Goal: Transaction & Acquisition: Purchase product/service

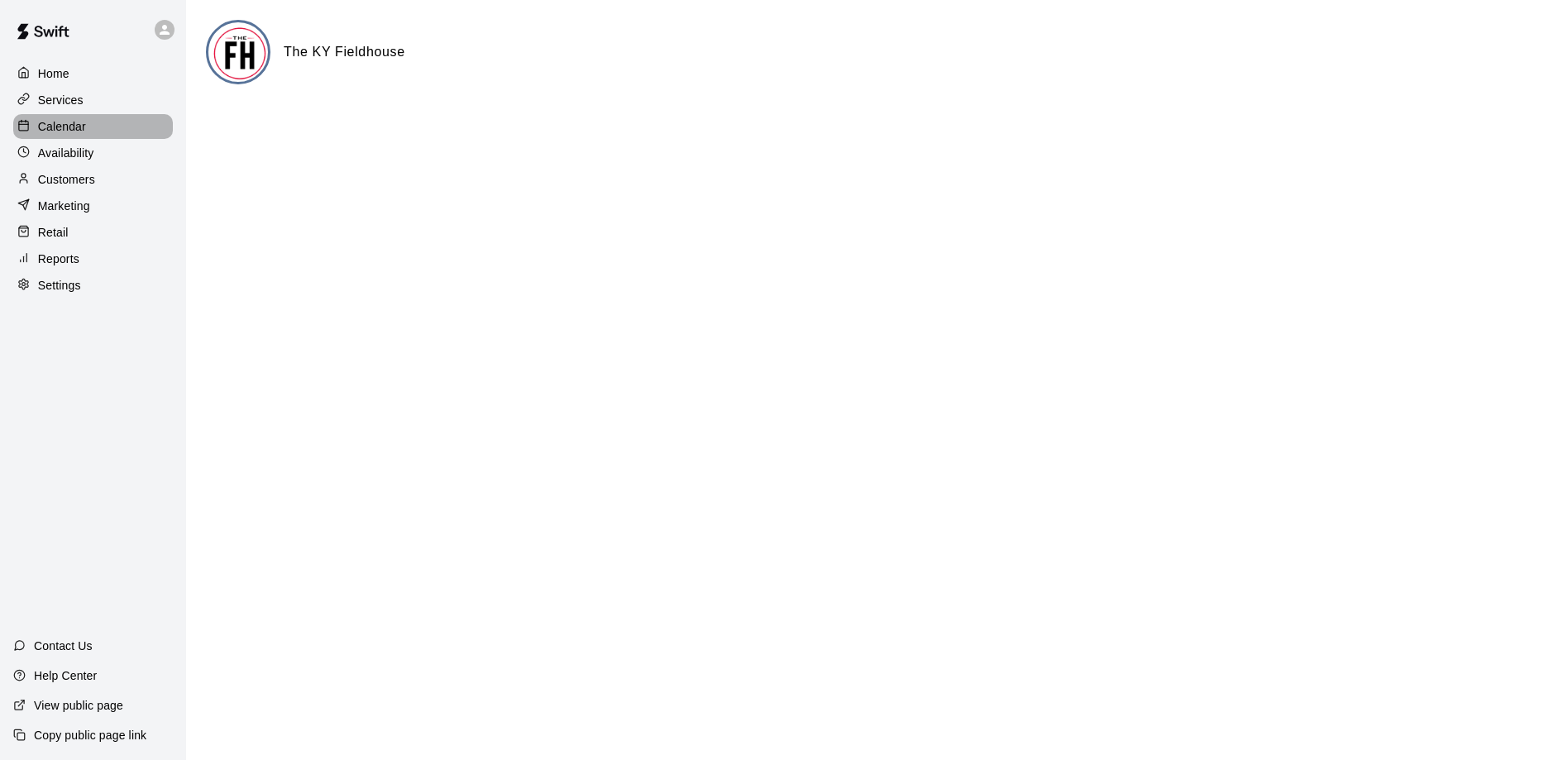
click at [87, 121] on div "Calendar" at bounding box center [93, 126] width 160 height 25
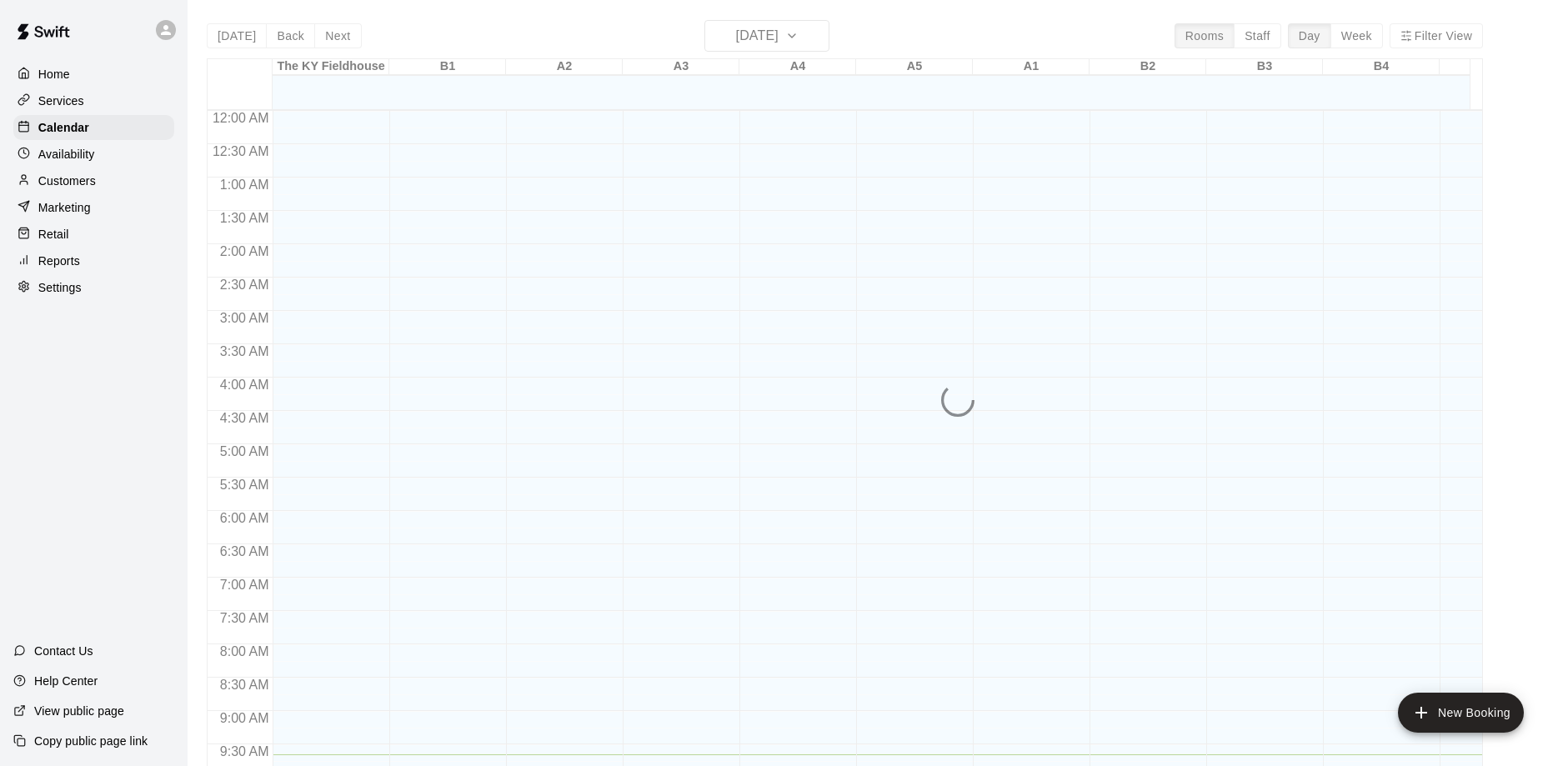
scroll to position [644, 0]
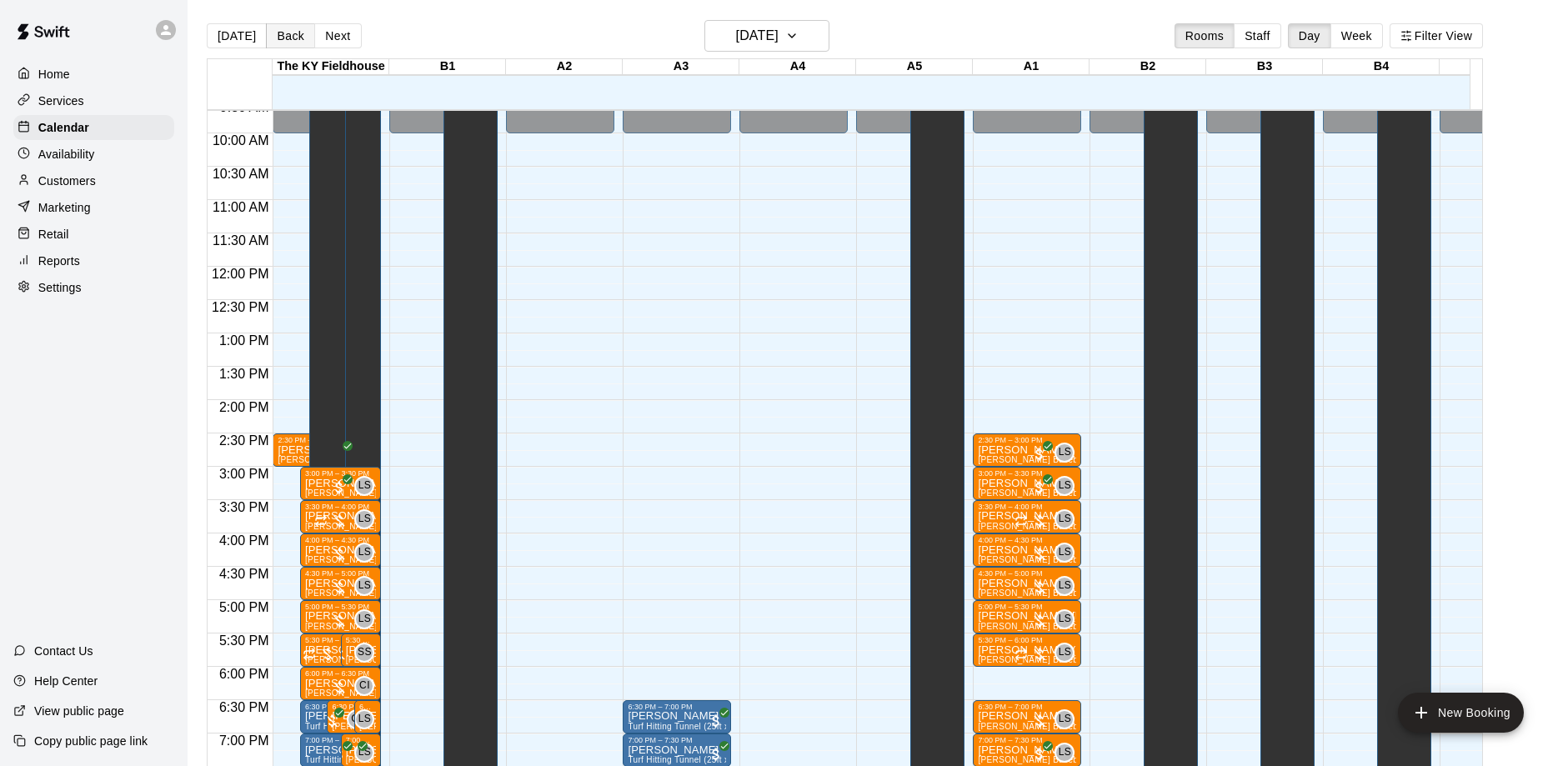
click at [277, 35] on button "Back" at bounding box center [290, 36] width 49 height 25
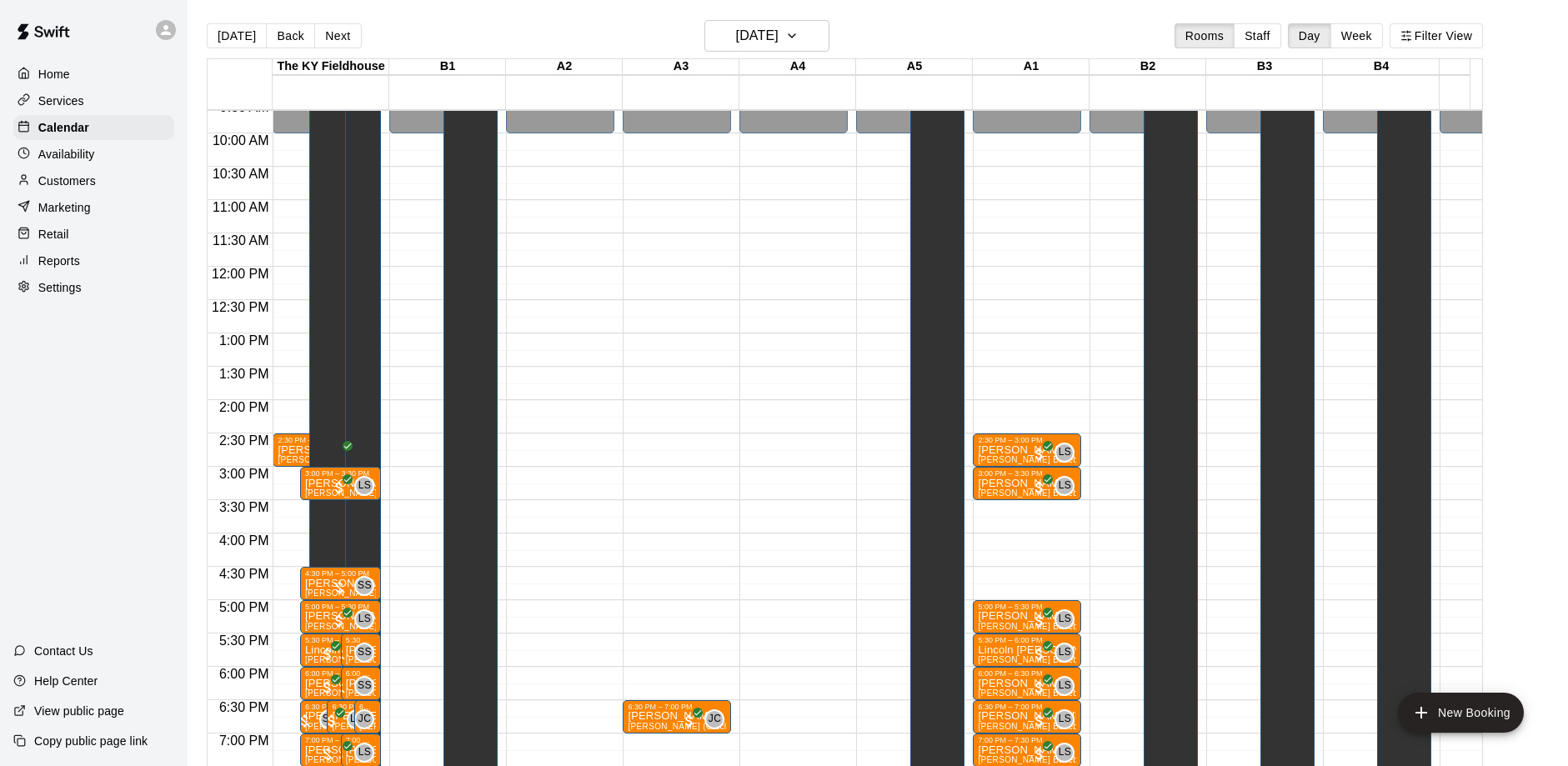
scroll to position [940, 0]
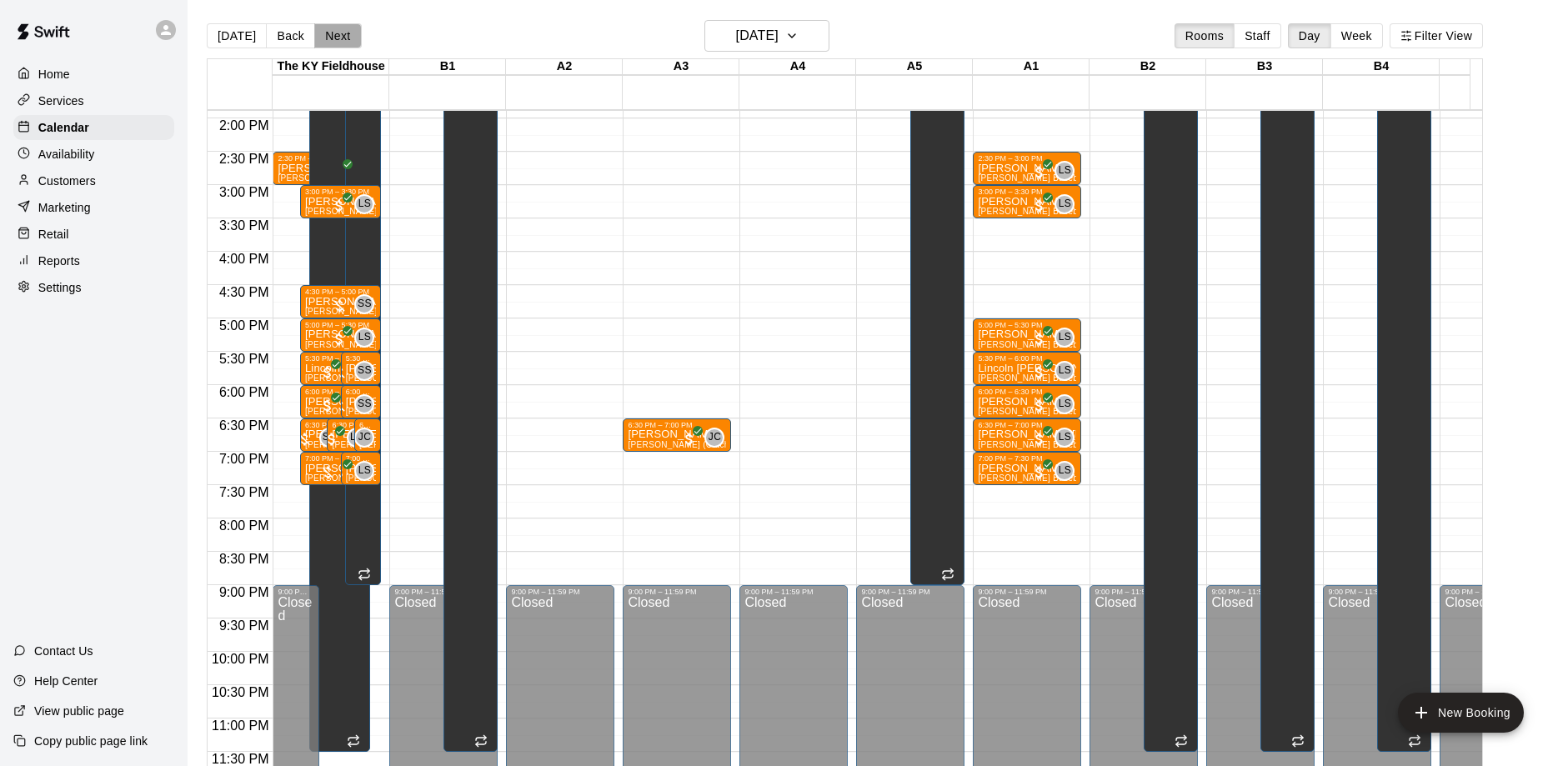
click at [349, 37] on button "Next" at bounding box center [337, 36] width 46 height 25
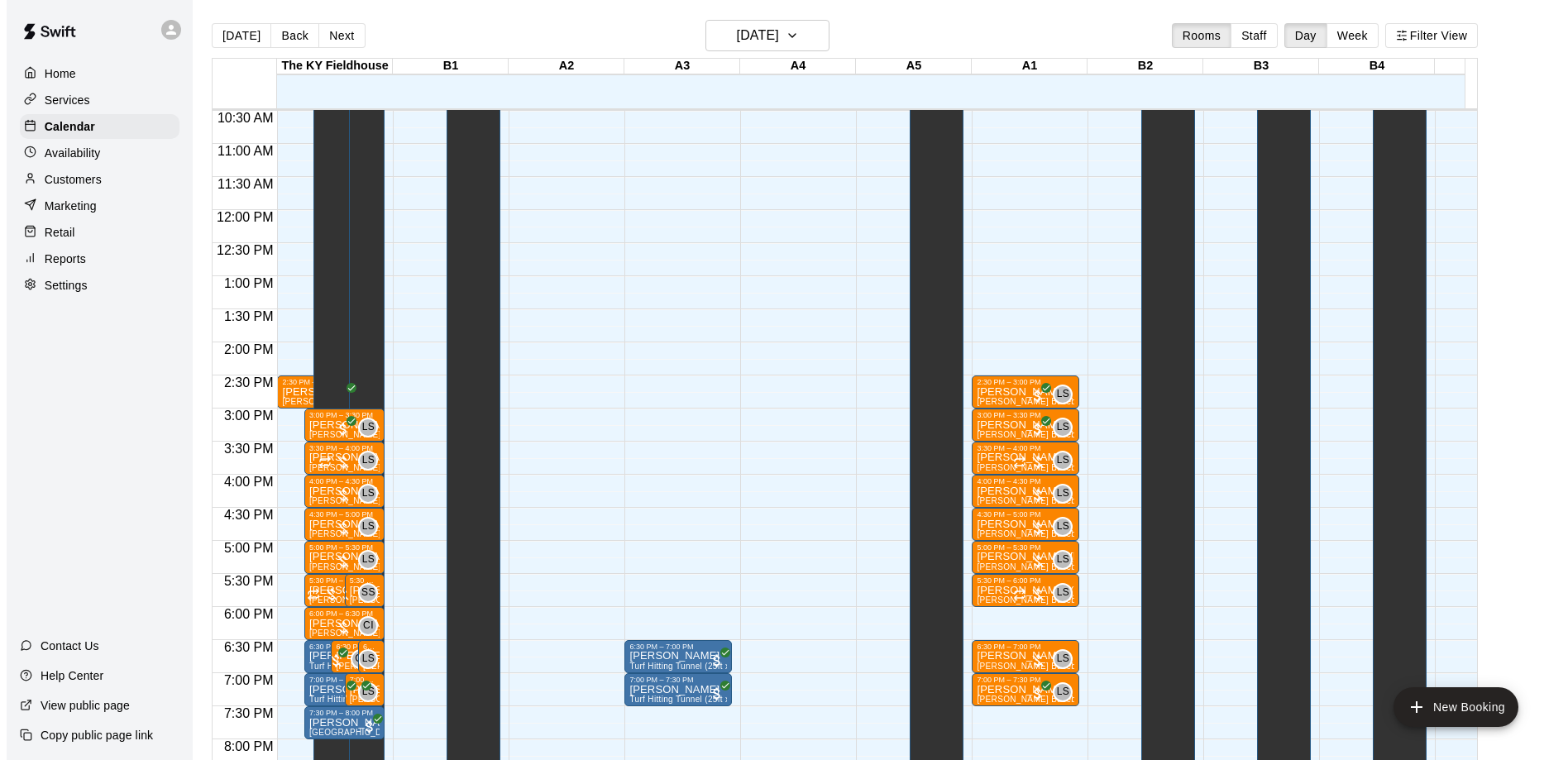
scroll to position [672, 0]
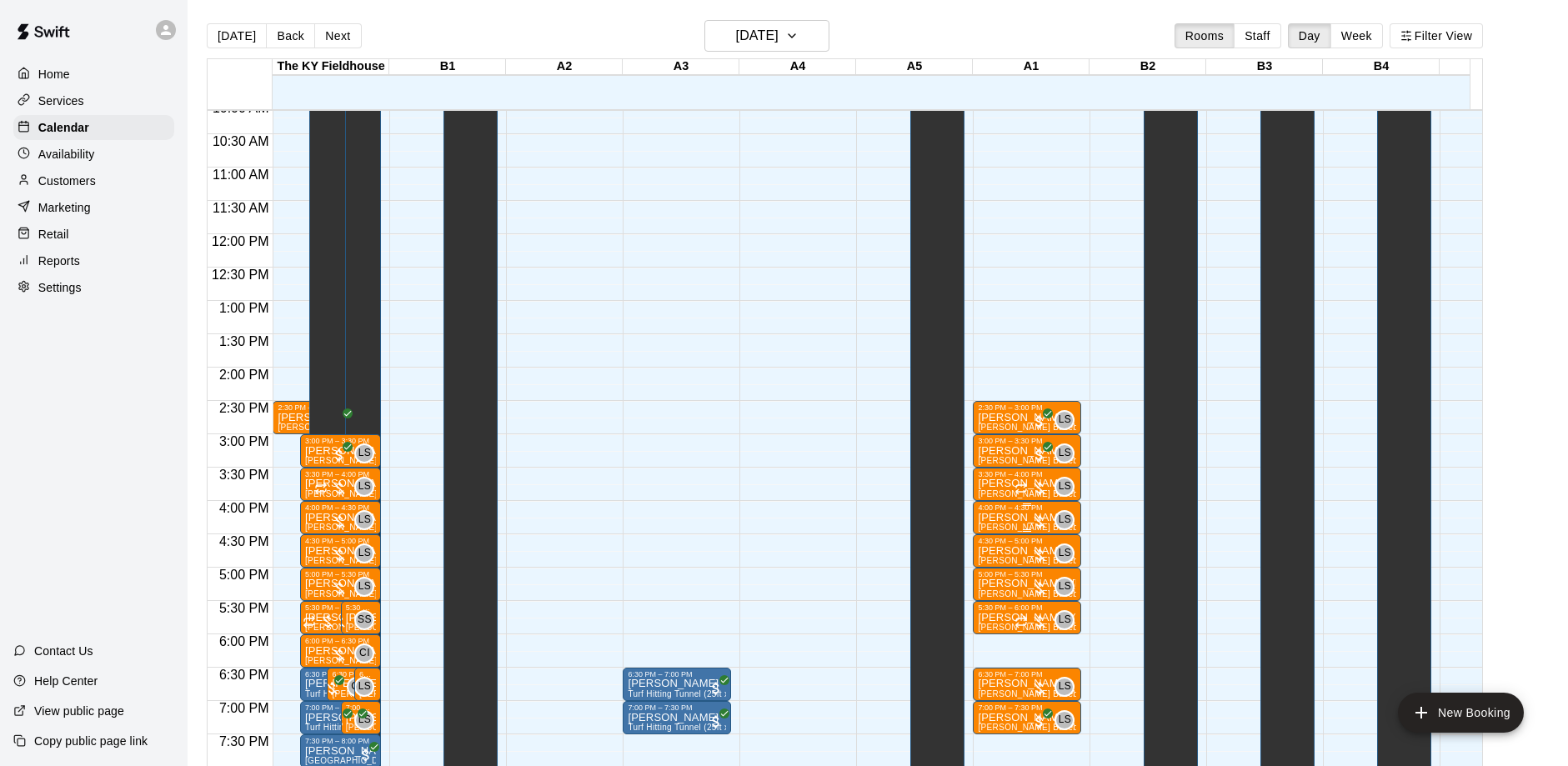
click at [1047, 522] on div at bounding box center [1039, 521] width 17 height 17
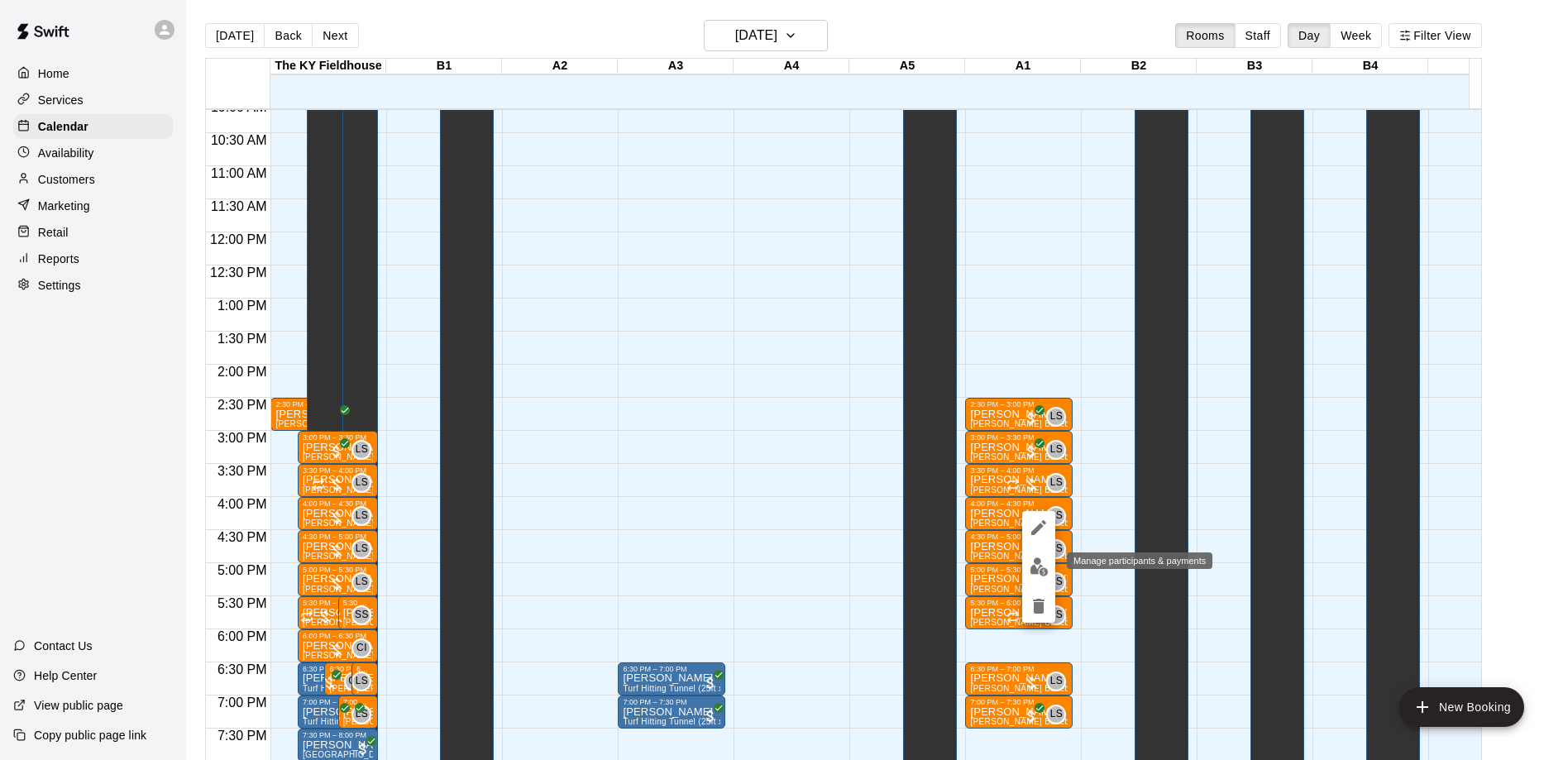
click at [1039, 562] on img "edit" at bounding box center [1040, 568] width 19 height 19
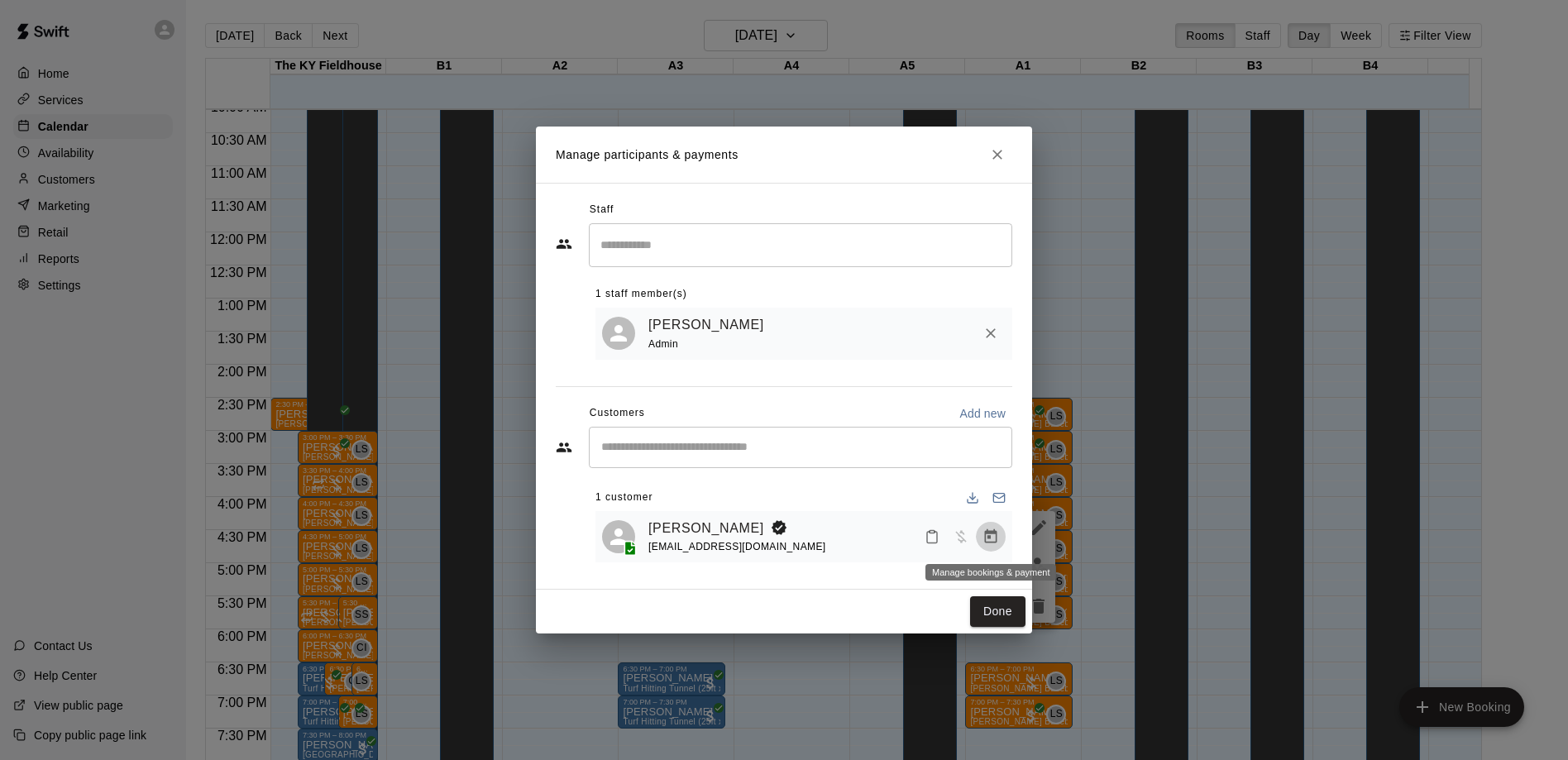
click at [991, 536] on icon "Manage bookings & payment" at bounding box center [991, 537] width 17 height 17
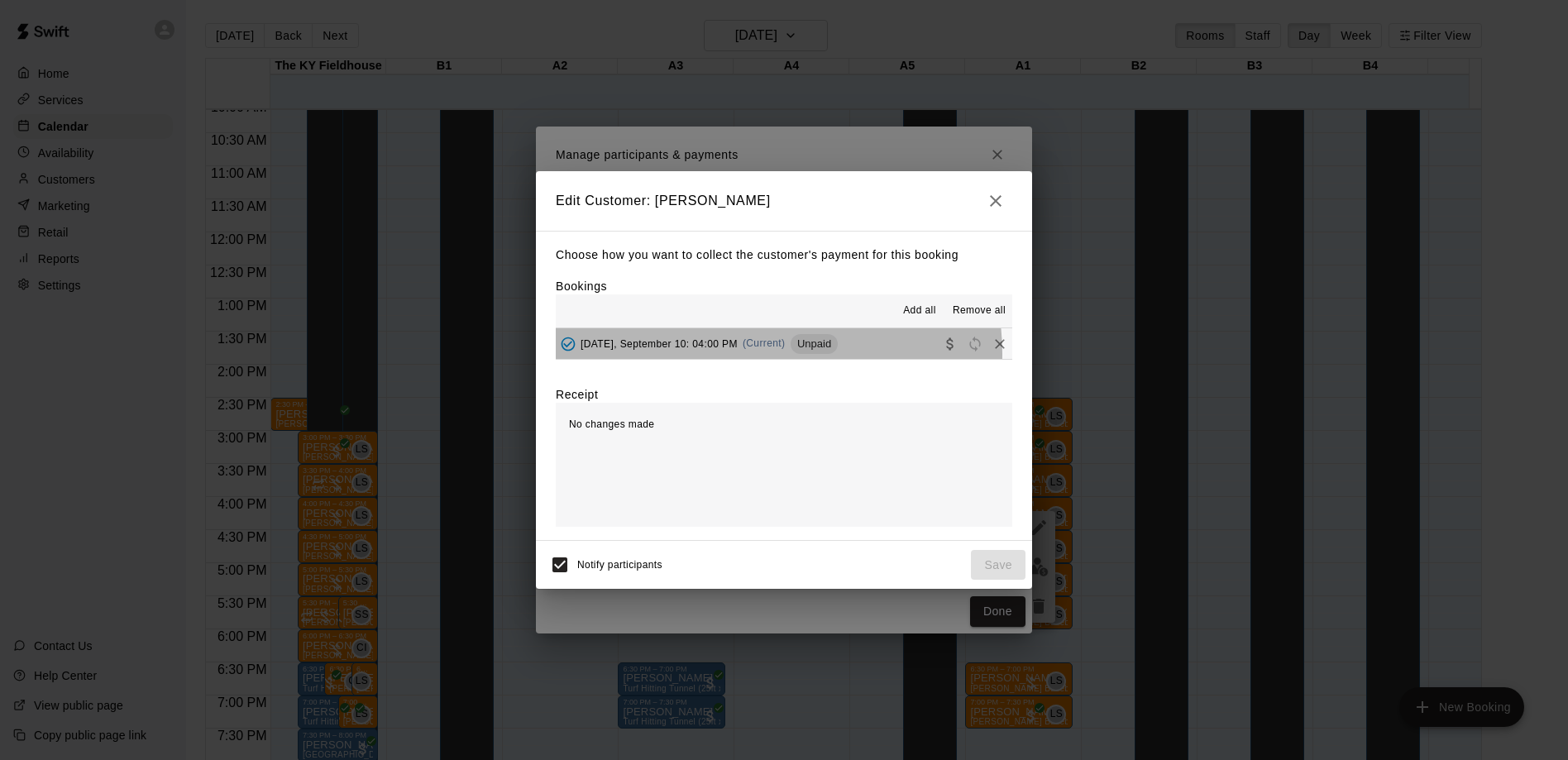
click at [752, 355] on div "[DATE], September 10: 04:00 PM (Current) Unpaid" at bounding box center [697, 344] width 283 height 25
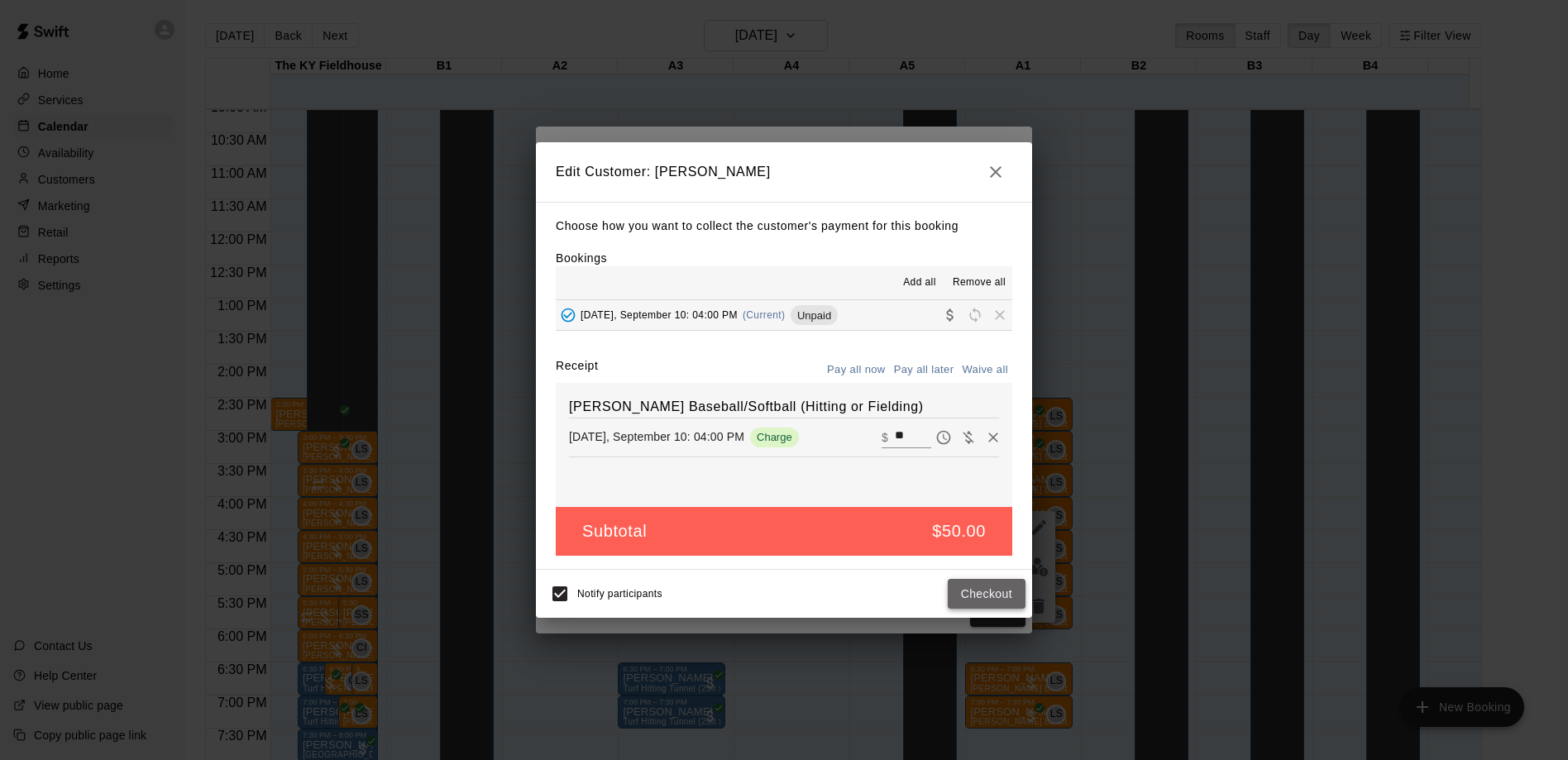
click at [984, 590] on button "Checkout" at bounding box center [987, 594] width 78 height 31
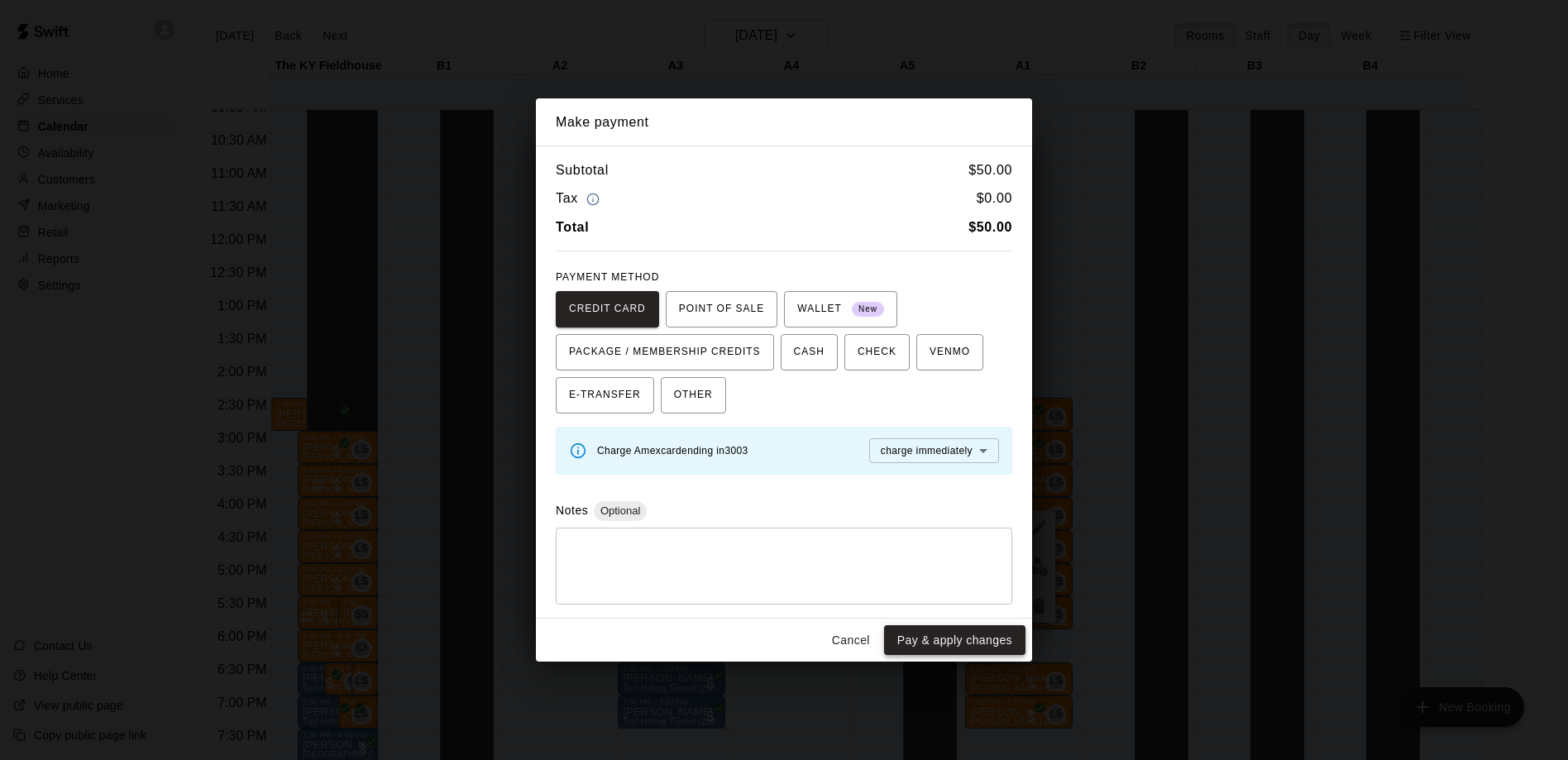
click at [971, 636] on button "Pay & apply changes" at bounding box center [955, 640] width 141 height 31
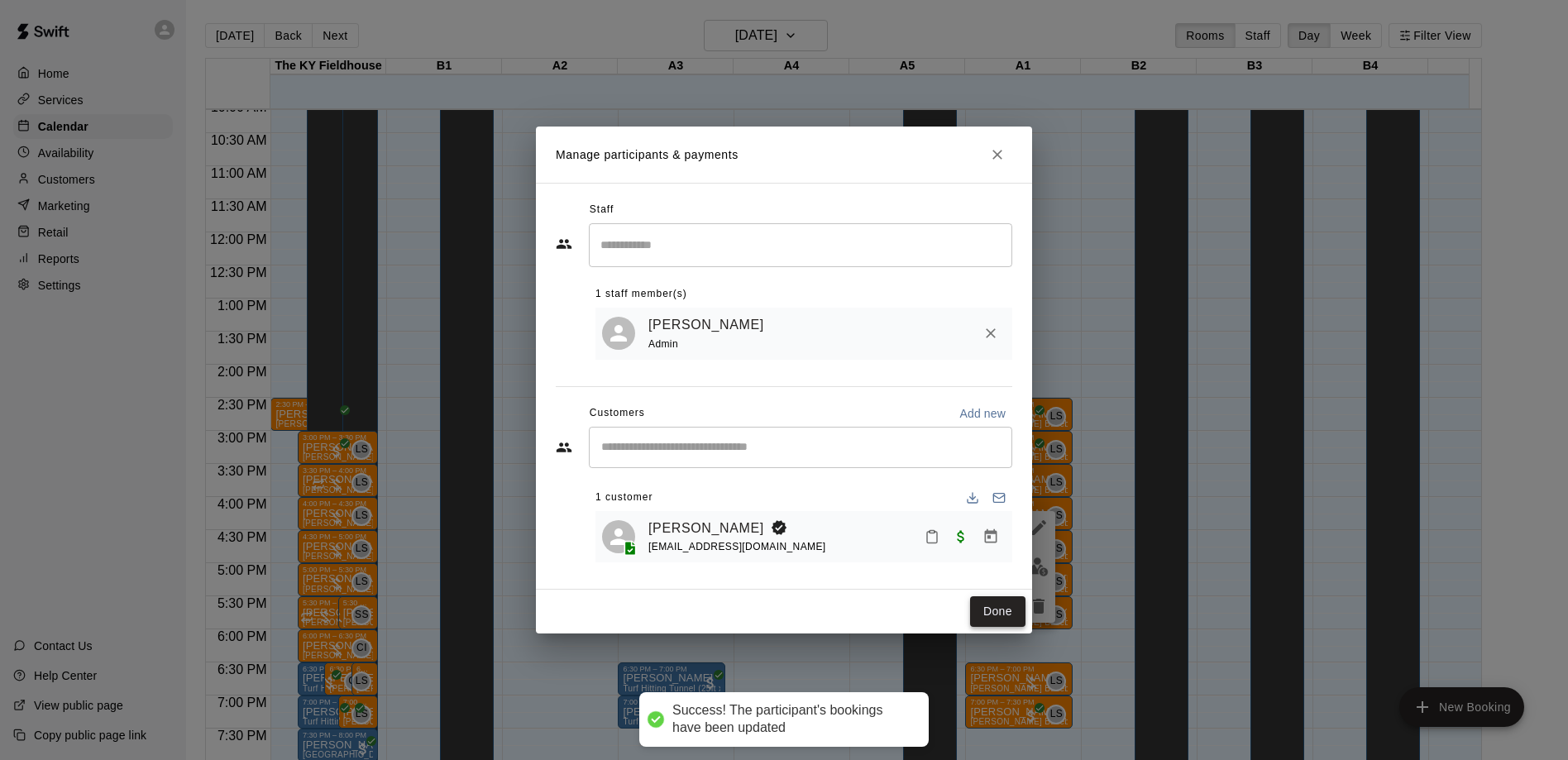
click at [976, 616] on button "Done" at bounding box center [998, 612] width 56 height 31
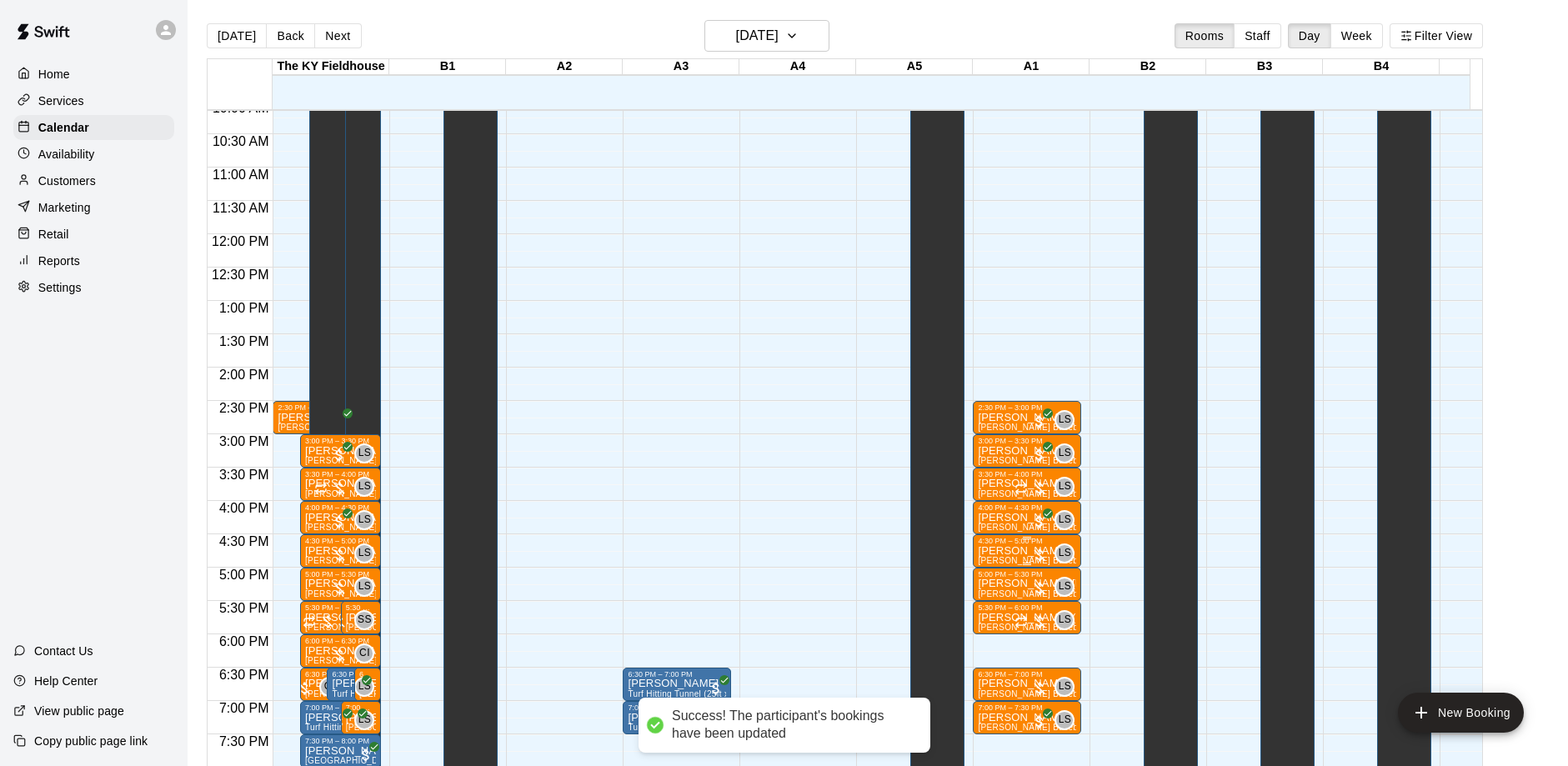
click at [1042, 558] on div at bounding box center [1039, 555] width 17 height 17
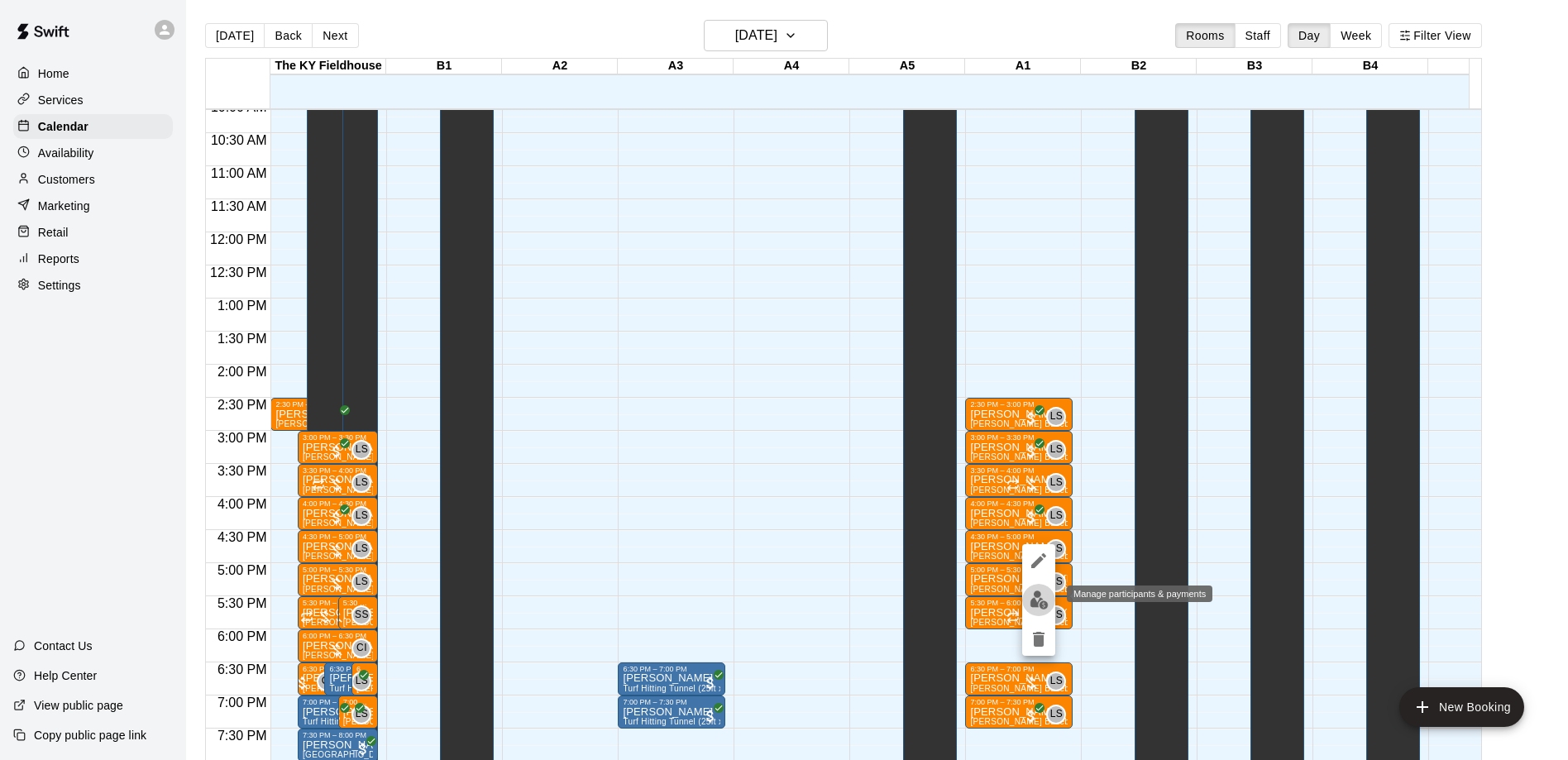
click at [1035, 601] on img "edit" at bounding box center [1040, 600] width 19 height 19
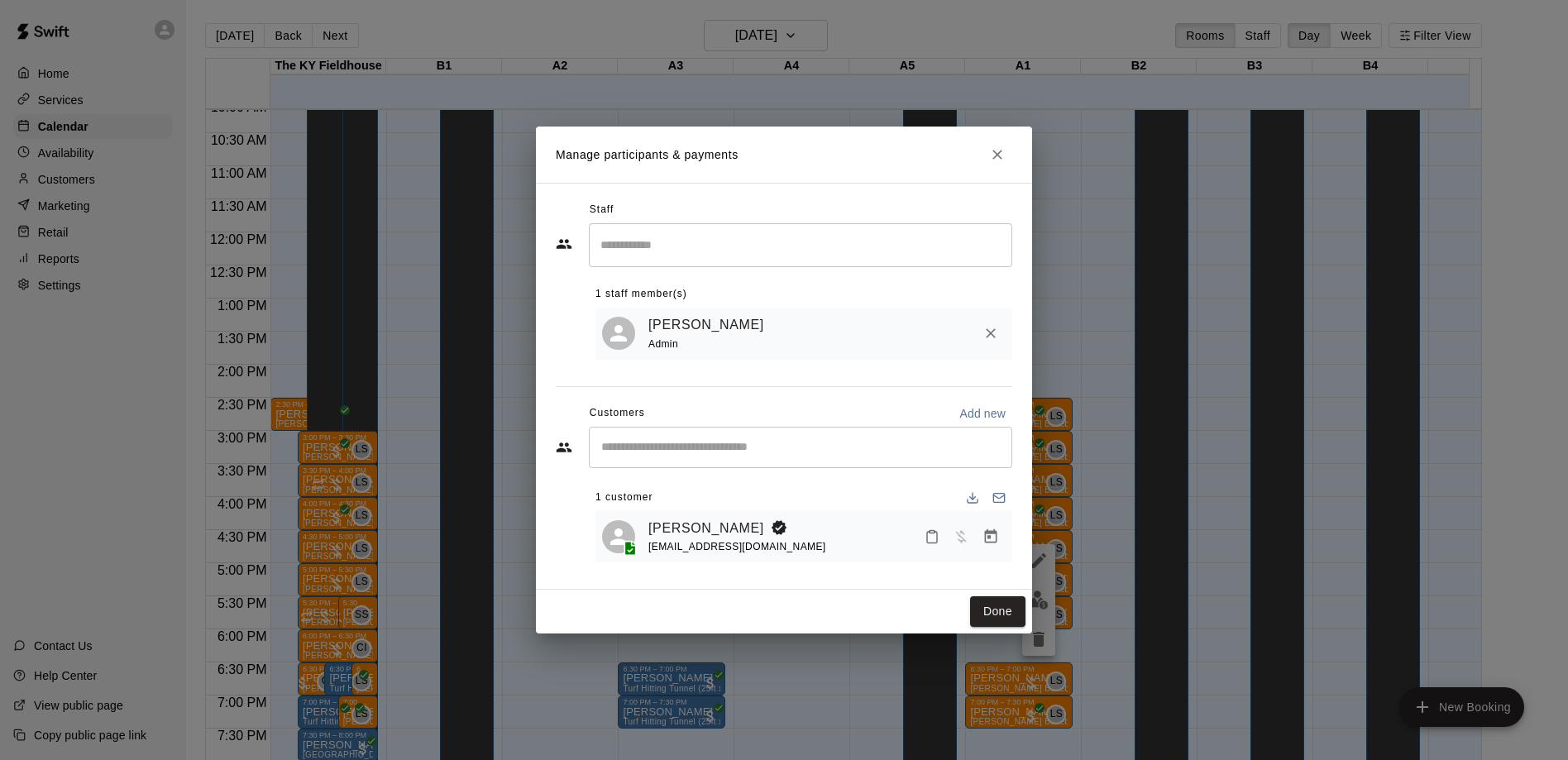
click at [987, 540] on icon "Manage bookings & payment" at bounding box center [991, 537] width 17 height 17
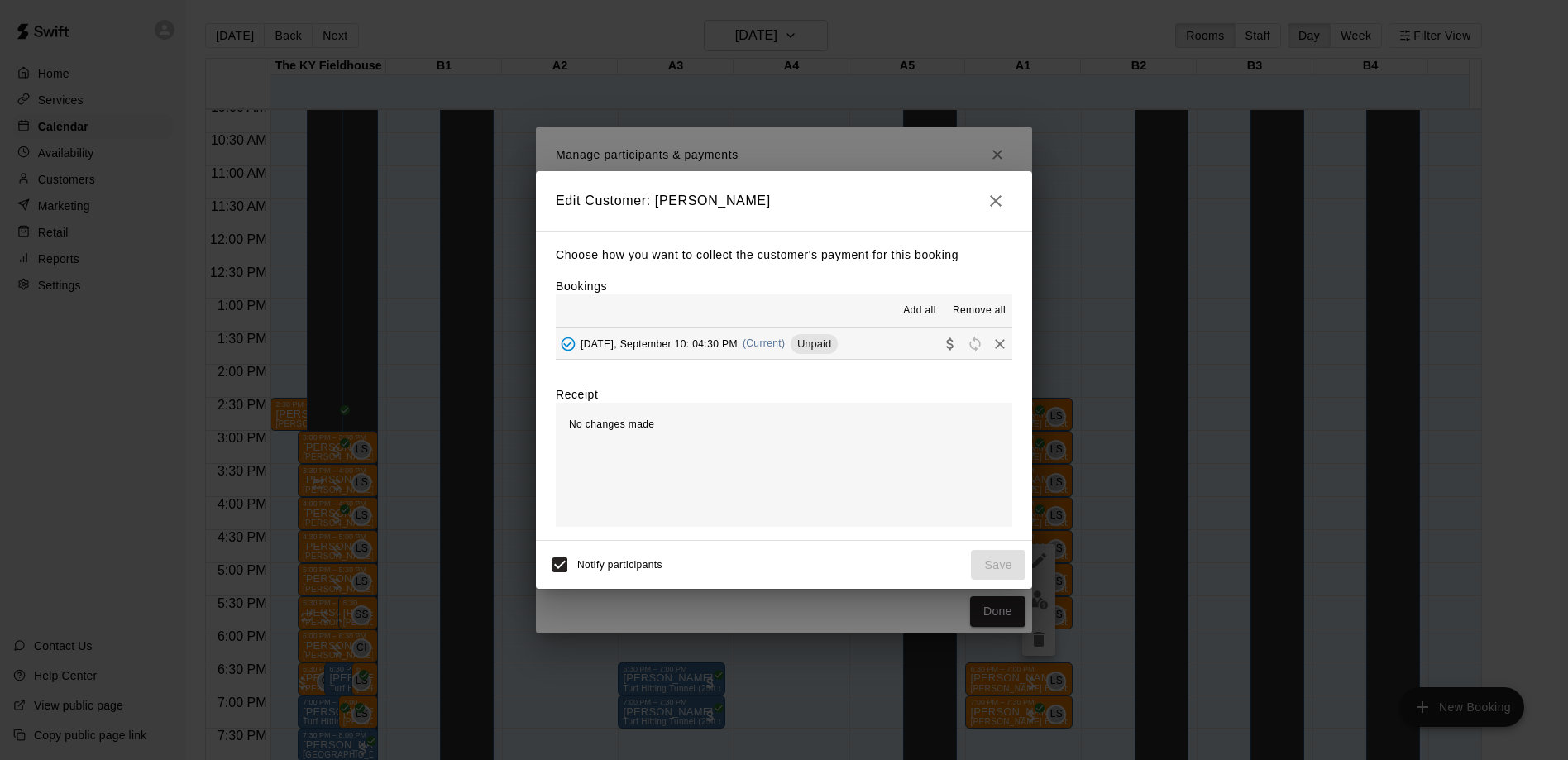
click at [765, 352] on div "[DATE], September 10: 04:30 PM (Current) Unpaid" at bounding box center [697, 344] width 283 height 25
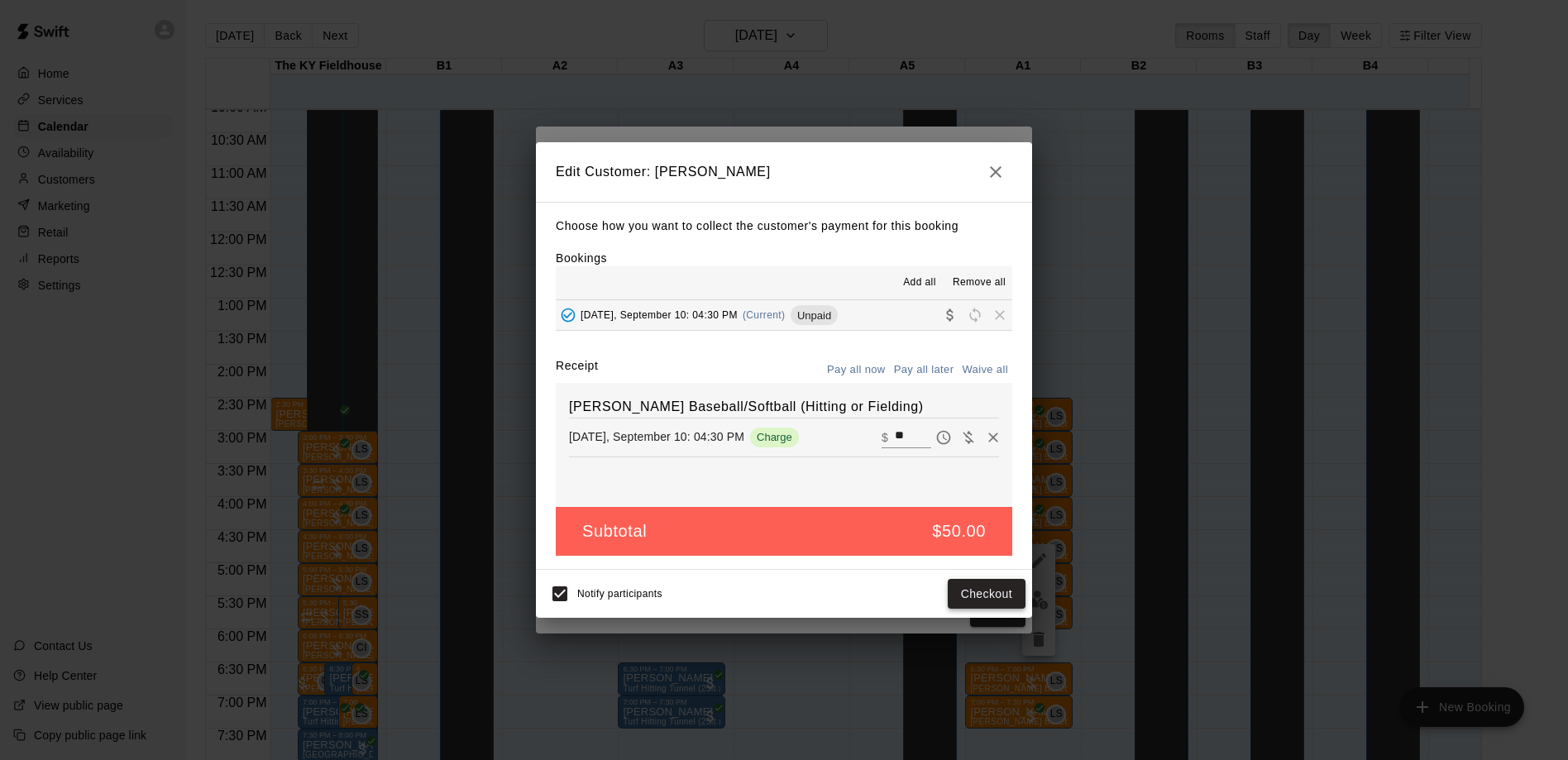
click at [1003, 597] on button "Checkout" at bounding box center [987, 594] width 78 height 31
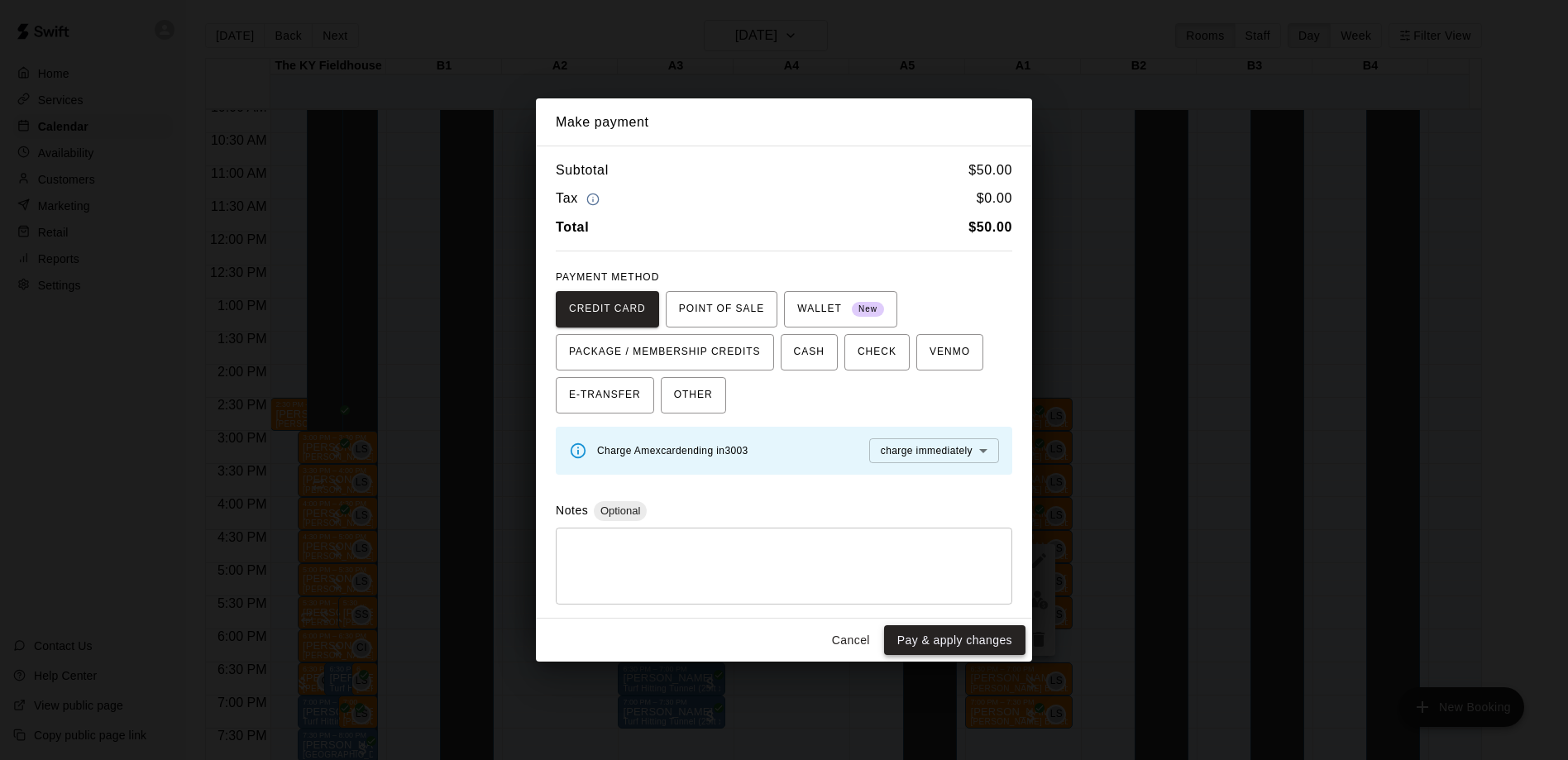
click at [984, 635] on button "Pay & apply changes" at bounding box center [955, 640] width 141 height 31
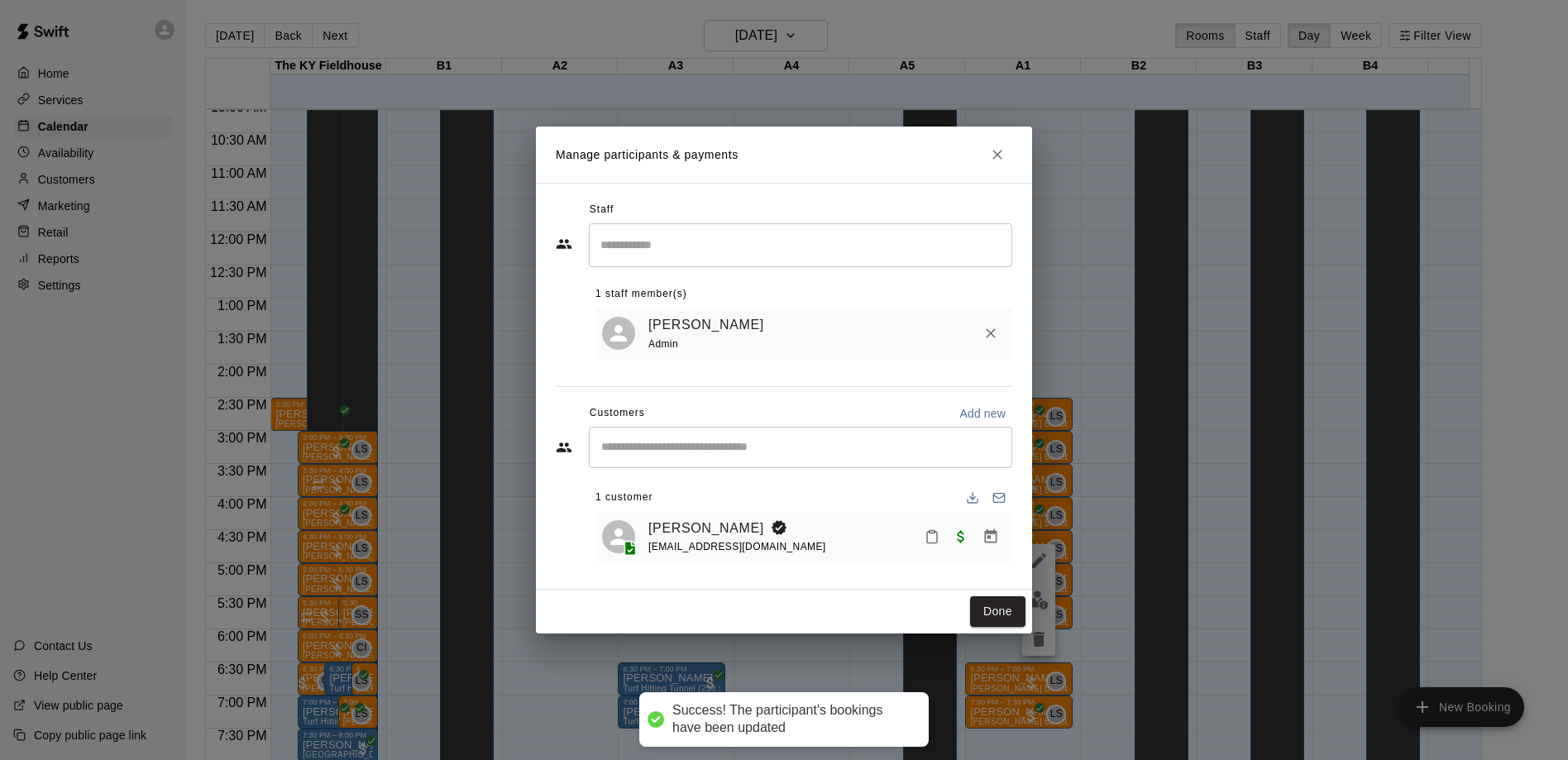
click at [1069, 595] on div "Manage participants & payments Staff ​ 1 staff member(s) [PERSON_NAME] Admin Cu…" at bounding box center [784, 380] width 1568 height 760
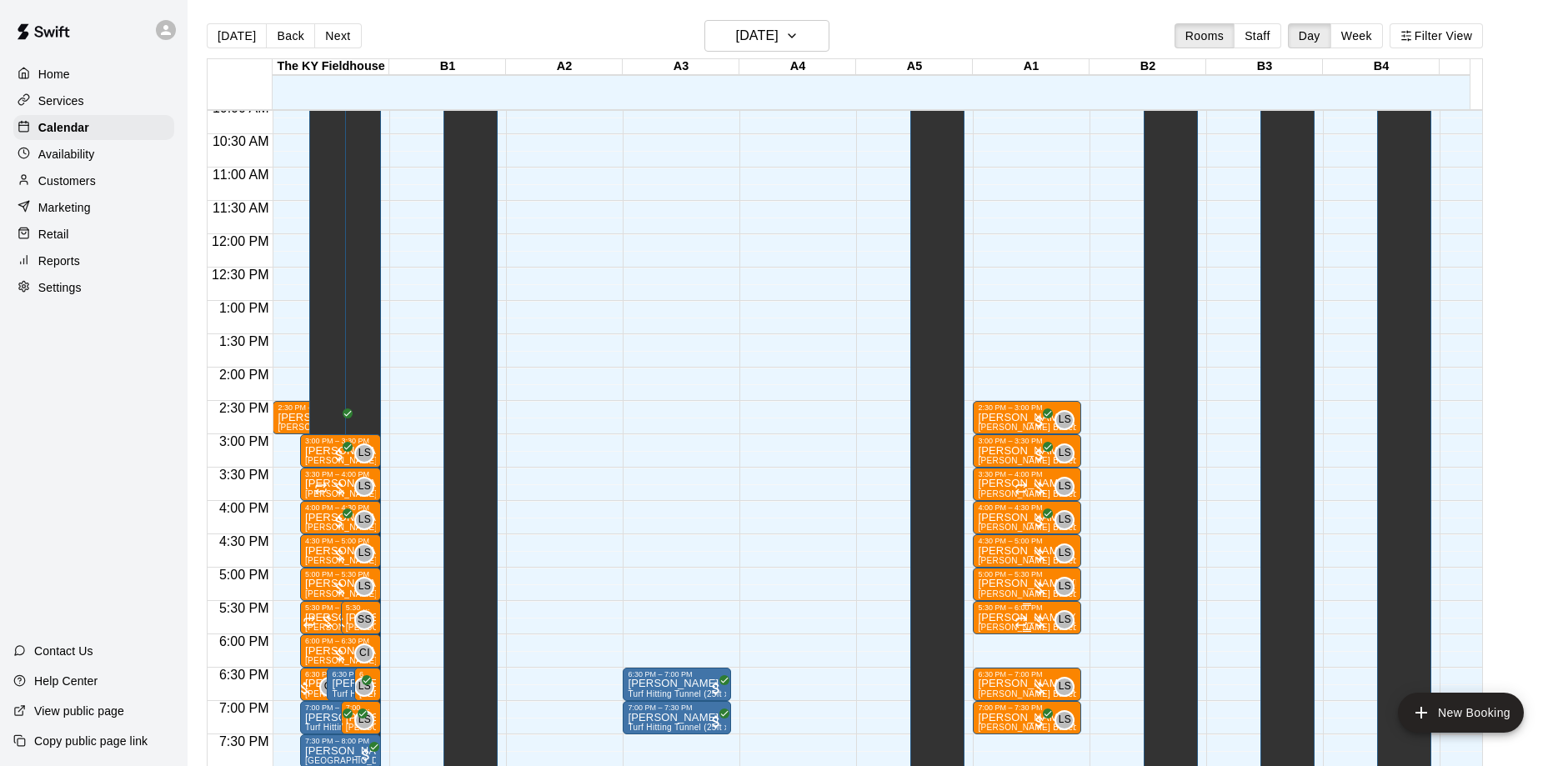
click at [1034, 621] on div at bounding box center [1031, 622] width 33 height 17
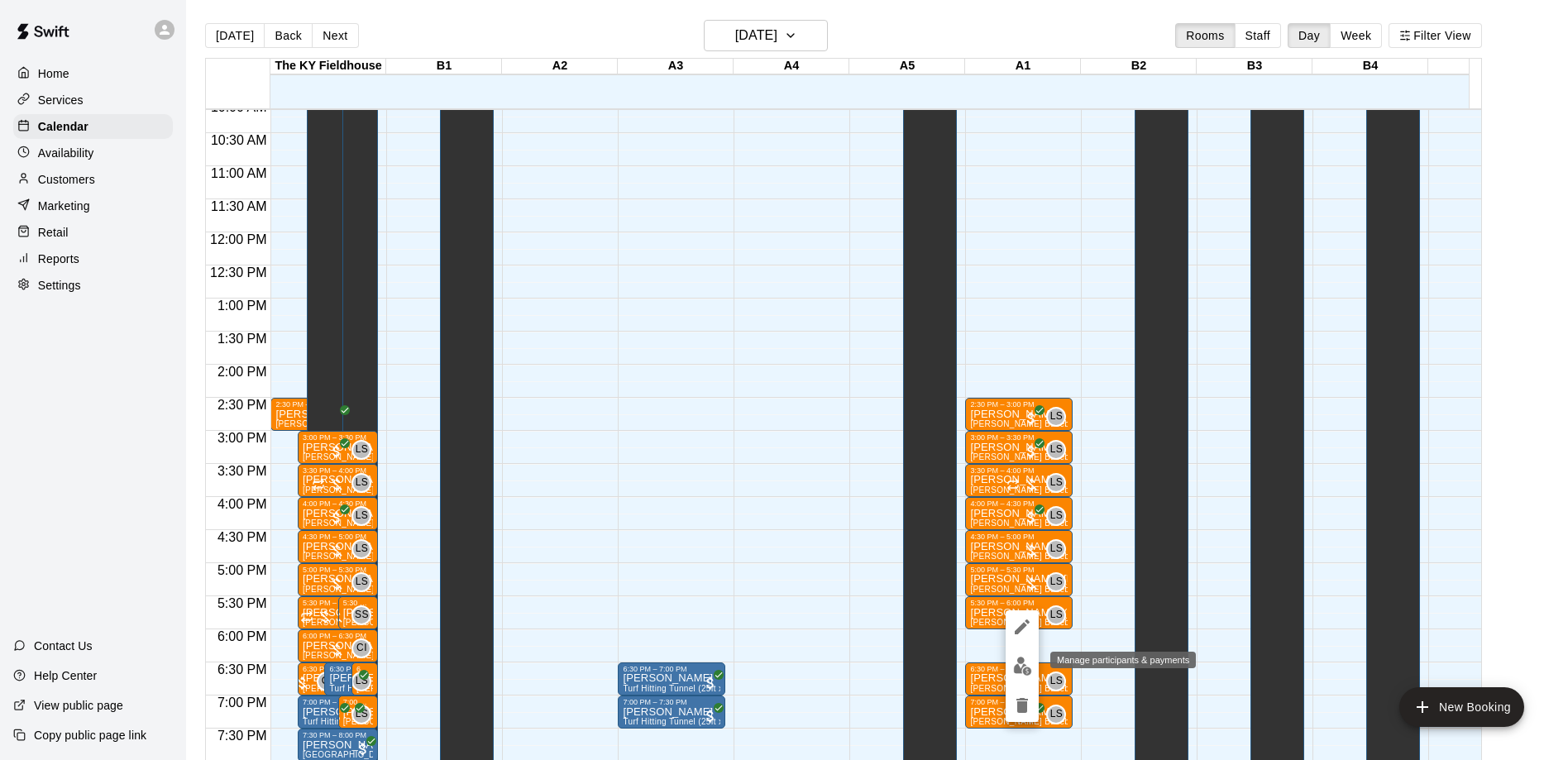
click at [1023, 656] on button "edit" at bounding box center [1021, 666] width 33 height 33
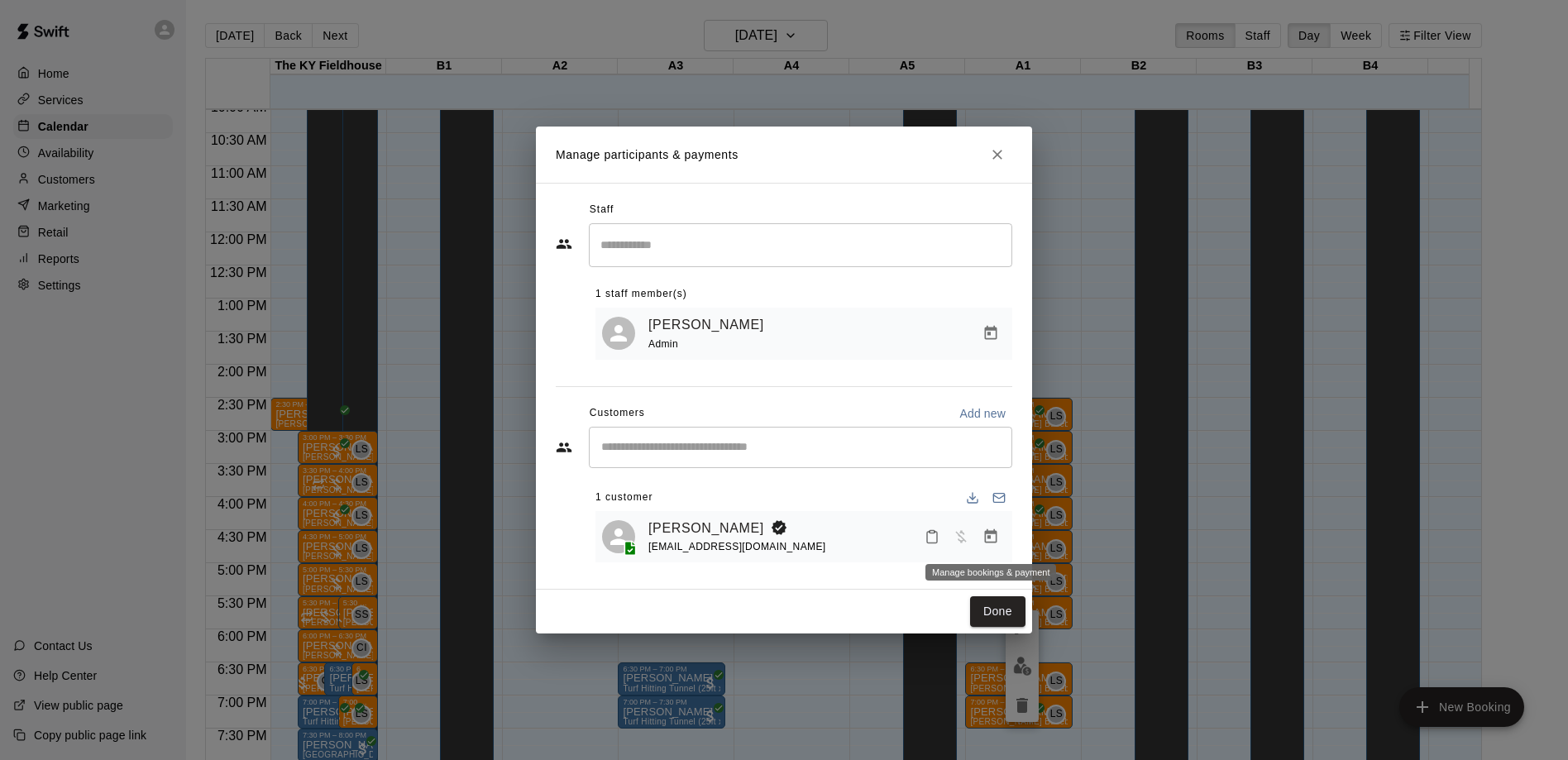
click at [990, 545] on icon "Manage bookings & payment" at bounding box center [991, 537] width 17 height 17
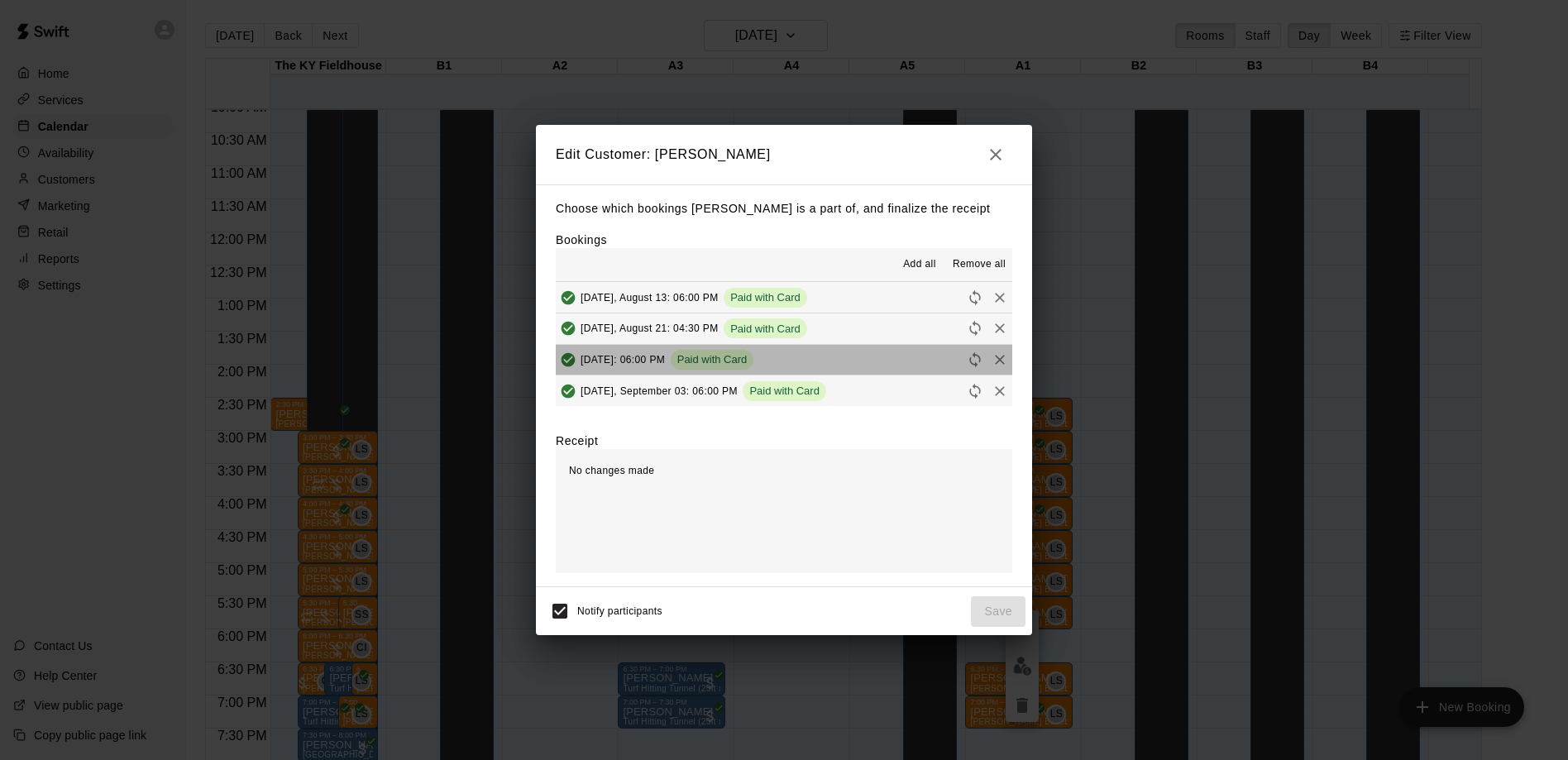
click at [834, 374] on button "[DATE]: 06:00 PM Paid with Card" at bounding box center [784, 360] width 456 height 31
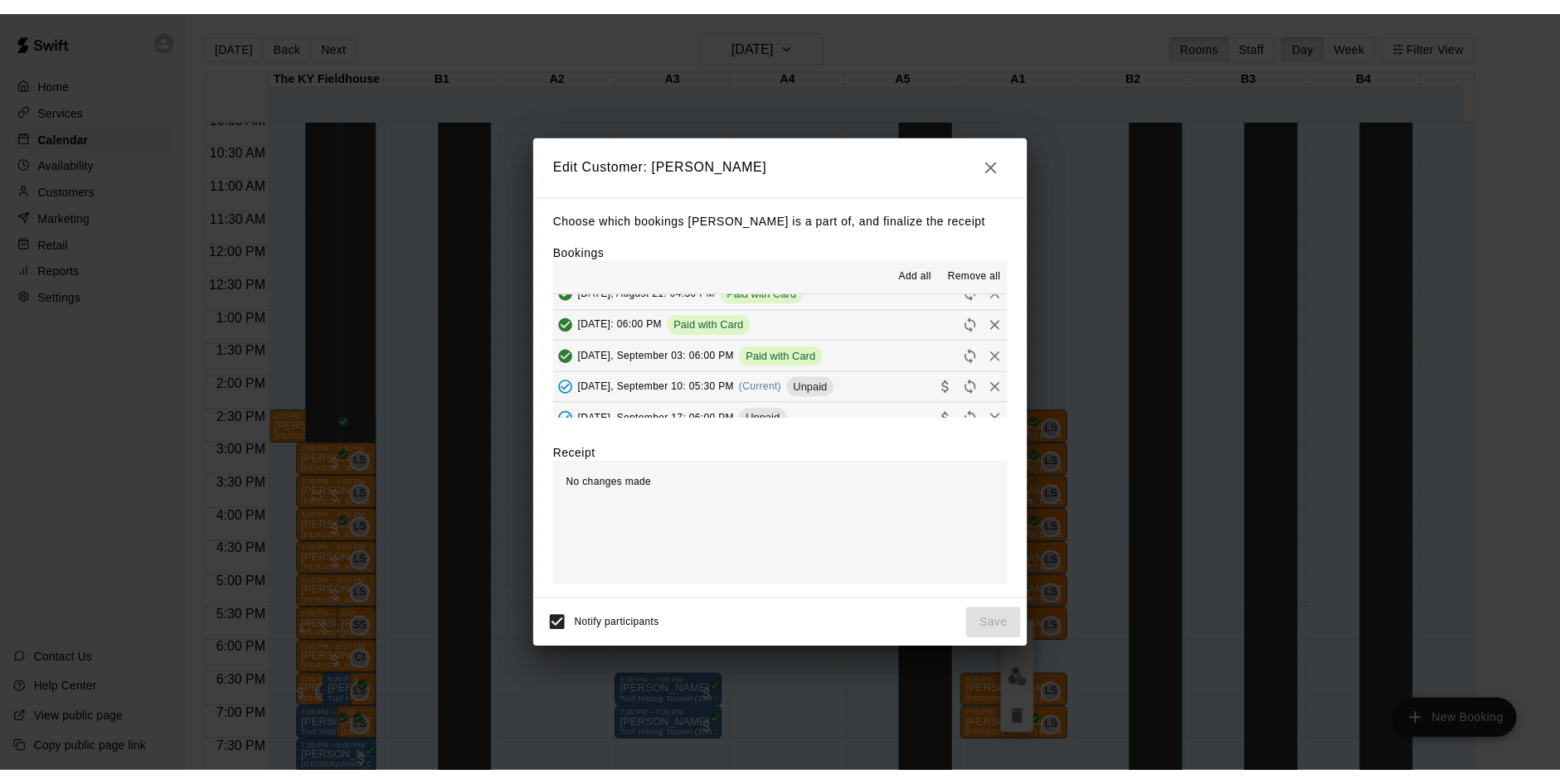
scroll to position [46, 0]
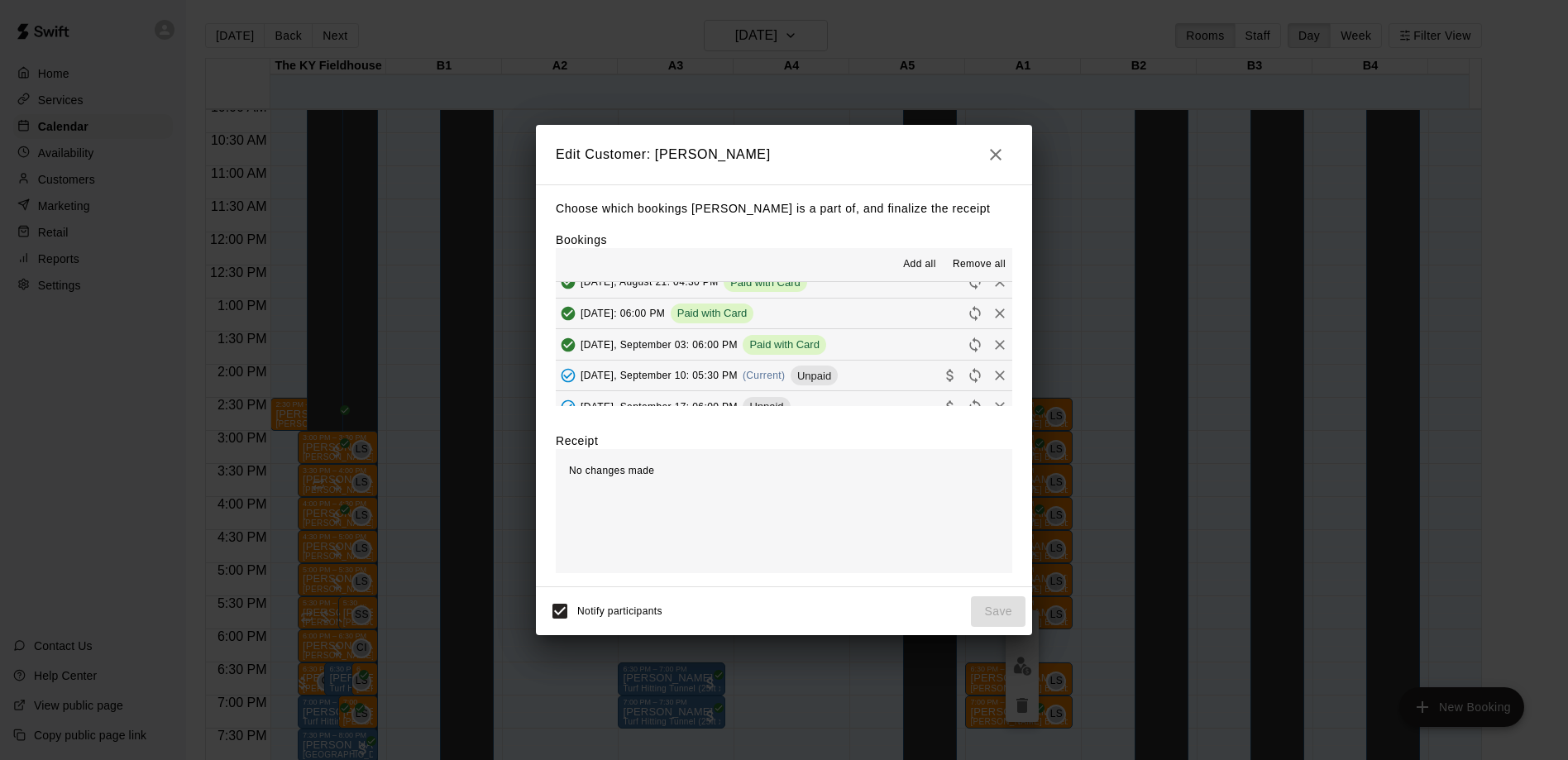
click at [834, 374] on span "Unpaid" at bounding box center [814, 376] width 47 height 12
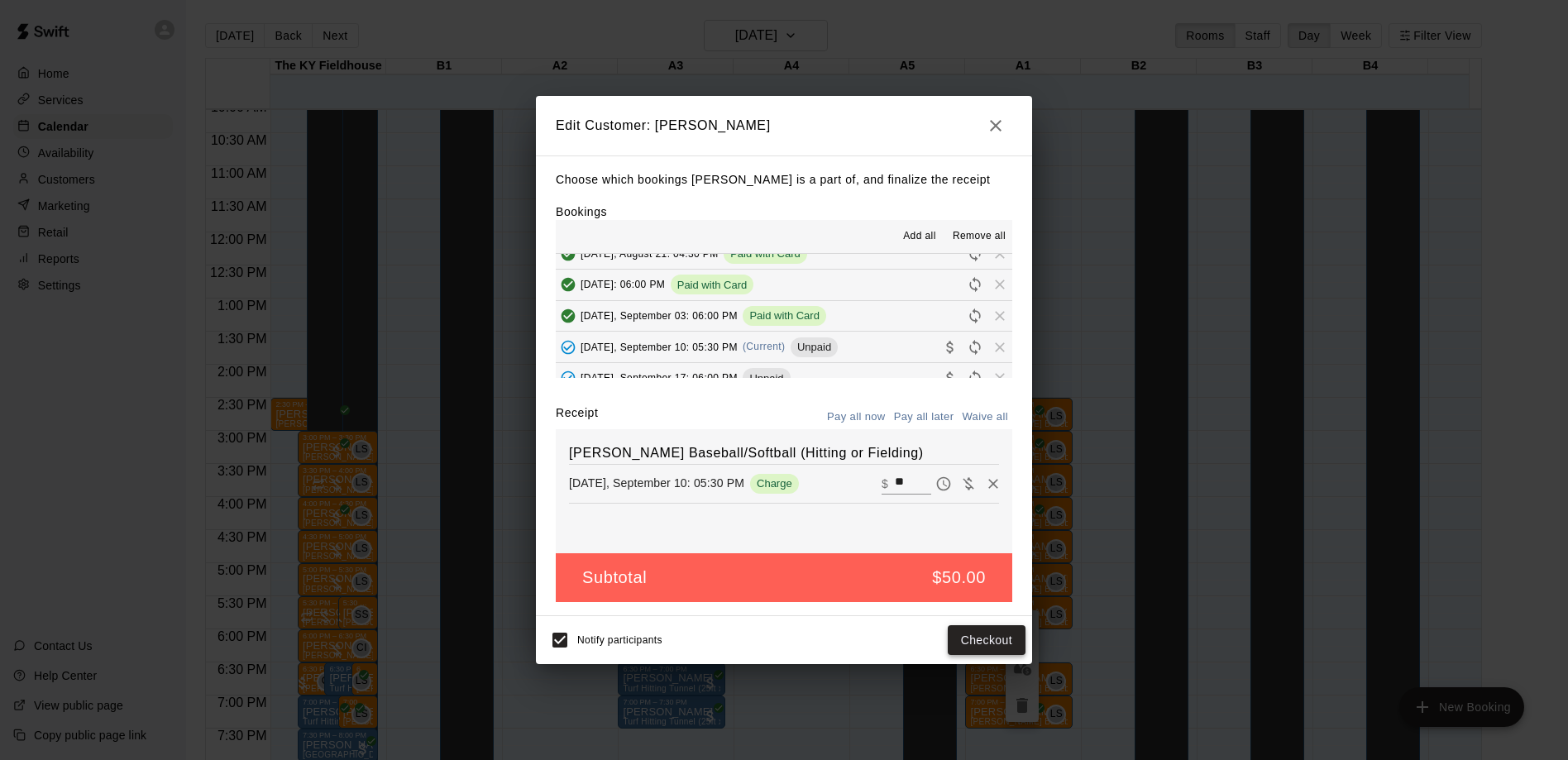
click at [976, 642] on button "Checkout" at bounding box center [987, 640] width 78 height 31
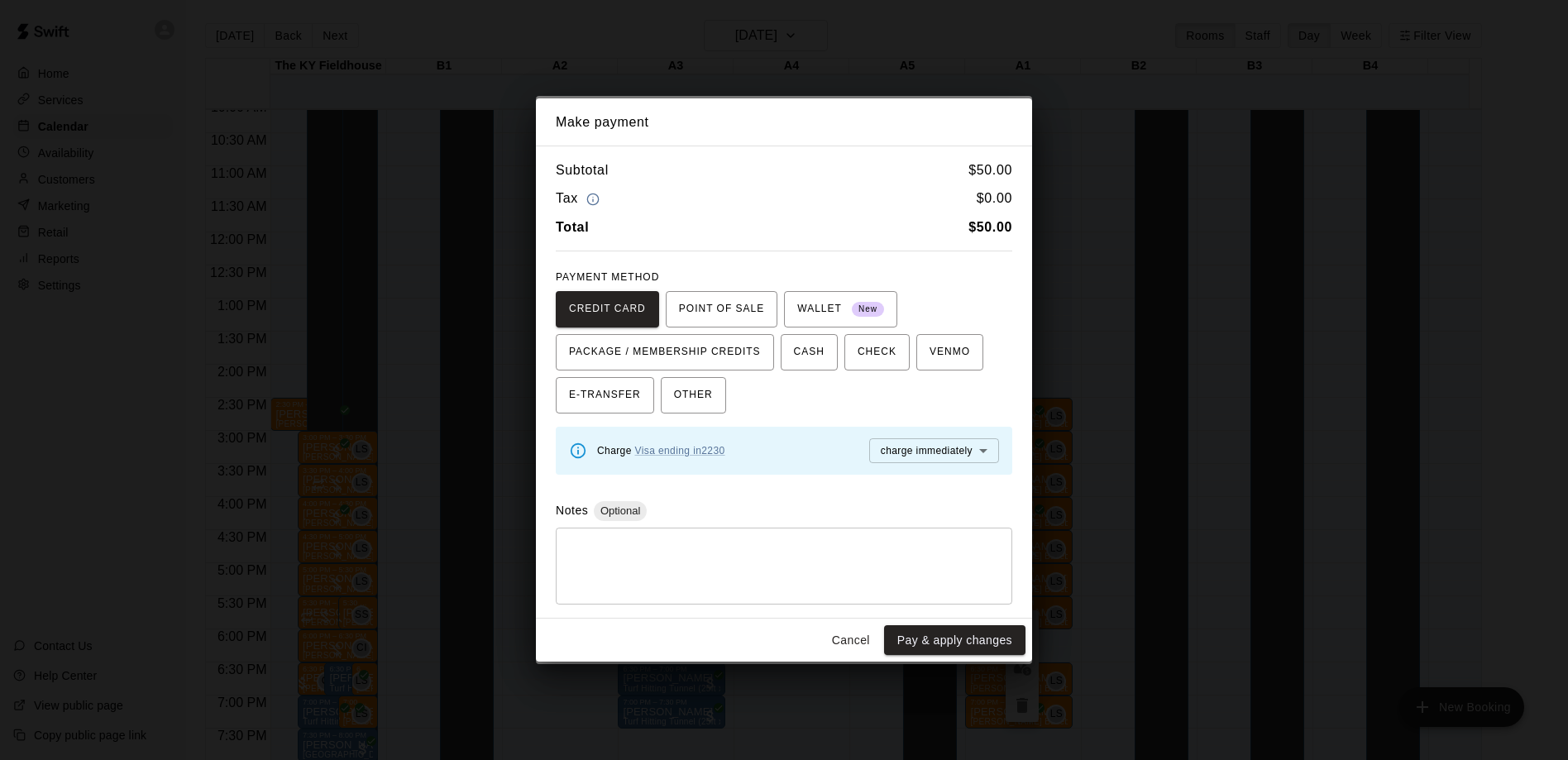
drag, startPoint x: 976, startPoint y: 642, endPoint x: 955, endPoint y: 639, distance: 21.2
click at [955, 639] on button "Pay & apply changes" at bounding box center [955, 640] width 141 height 31
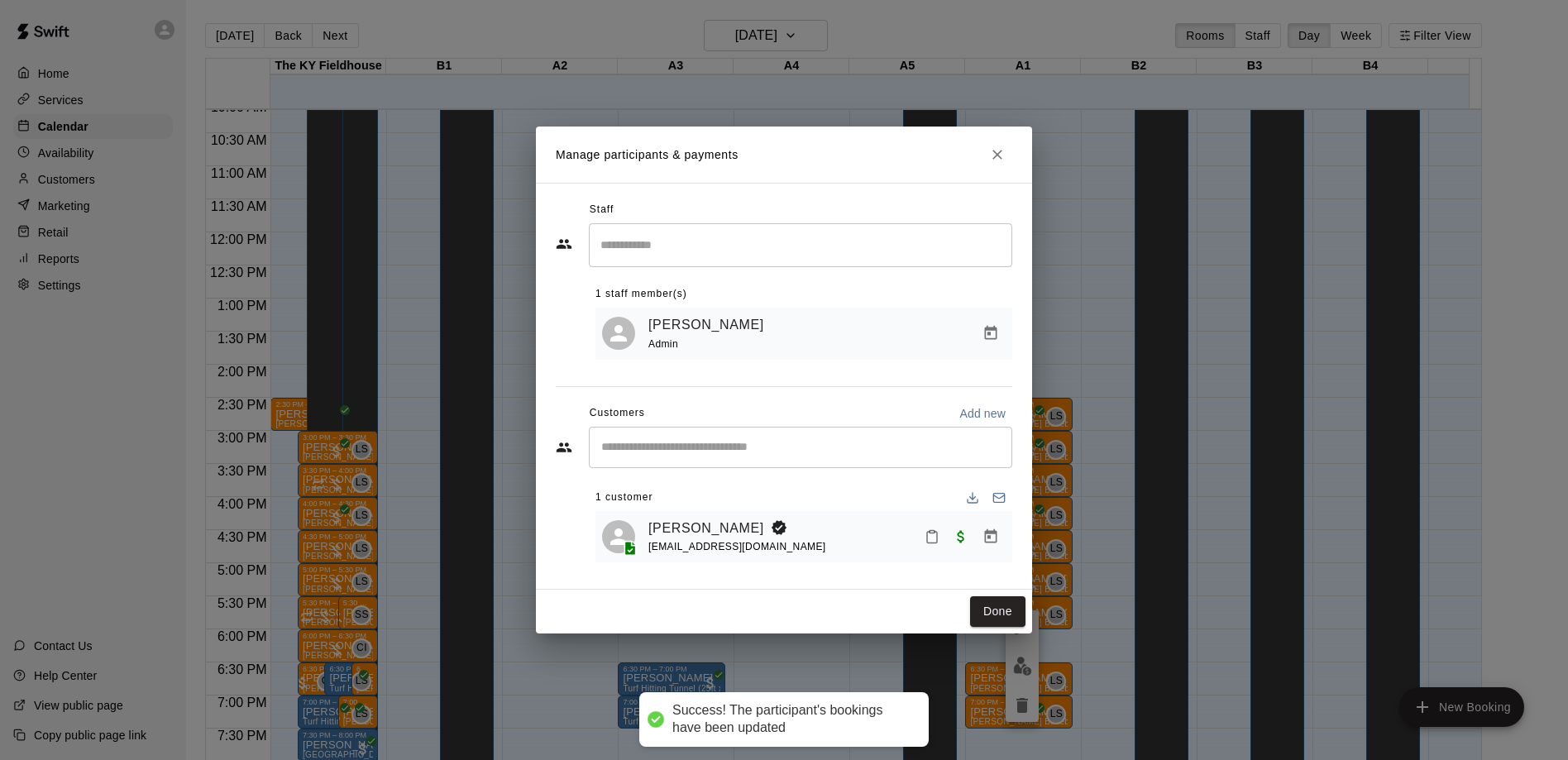
click at [1566, 753] on div "Manage participants & payments Staff ​ 1 staff member(s) [PERSON_NAME] Admin Cu…" at bounding box center [784, 380] width 1568 height 760
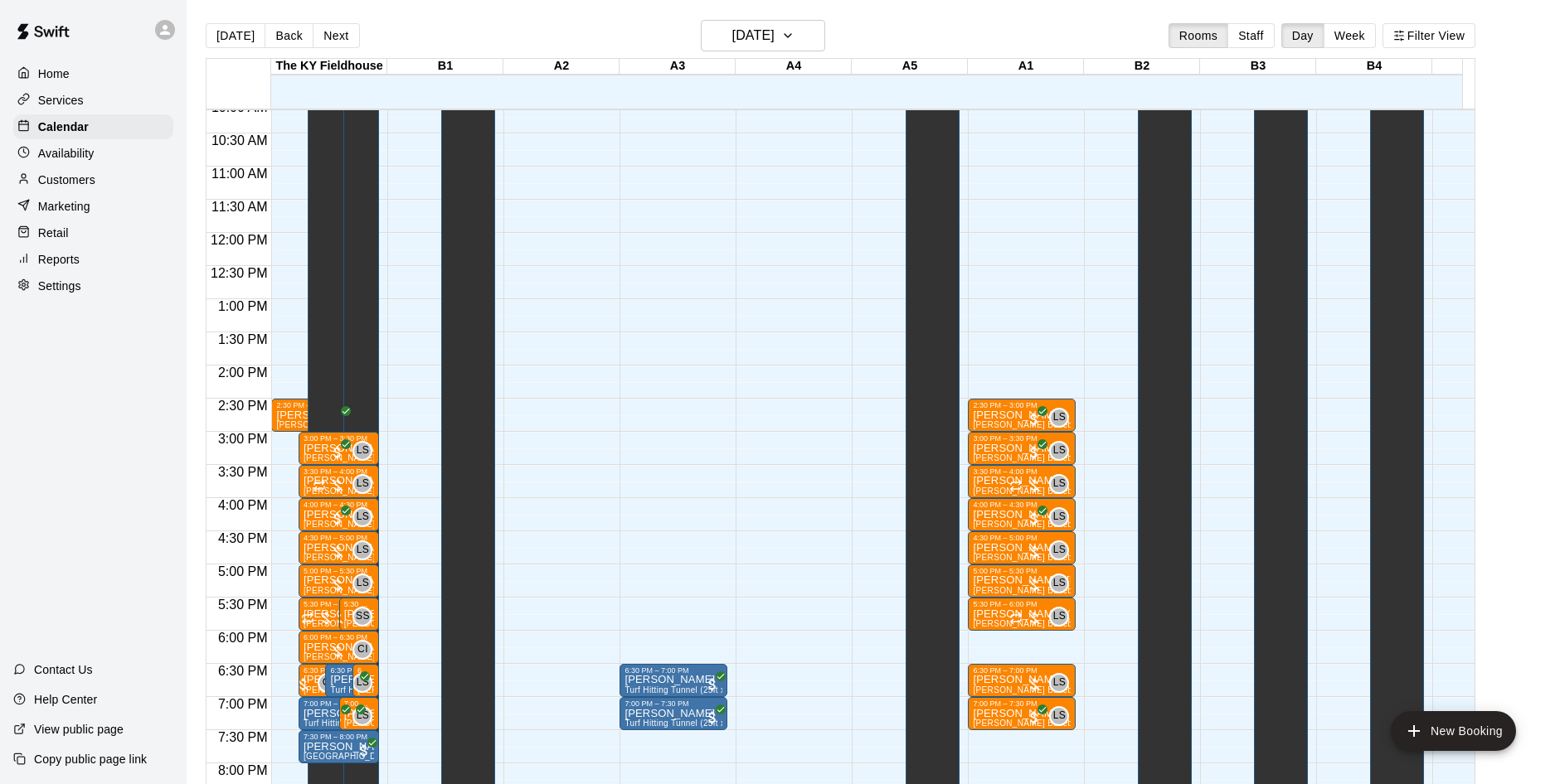
click at [562, 297] on div "12:00 AM – 10:00 AM Closed 9:00 PM – 11:59 PM Closed" at bounding box center [558, 233] width 108 height 1592
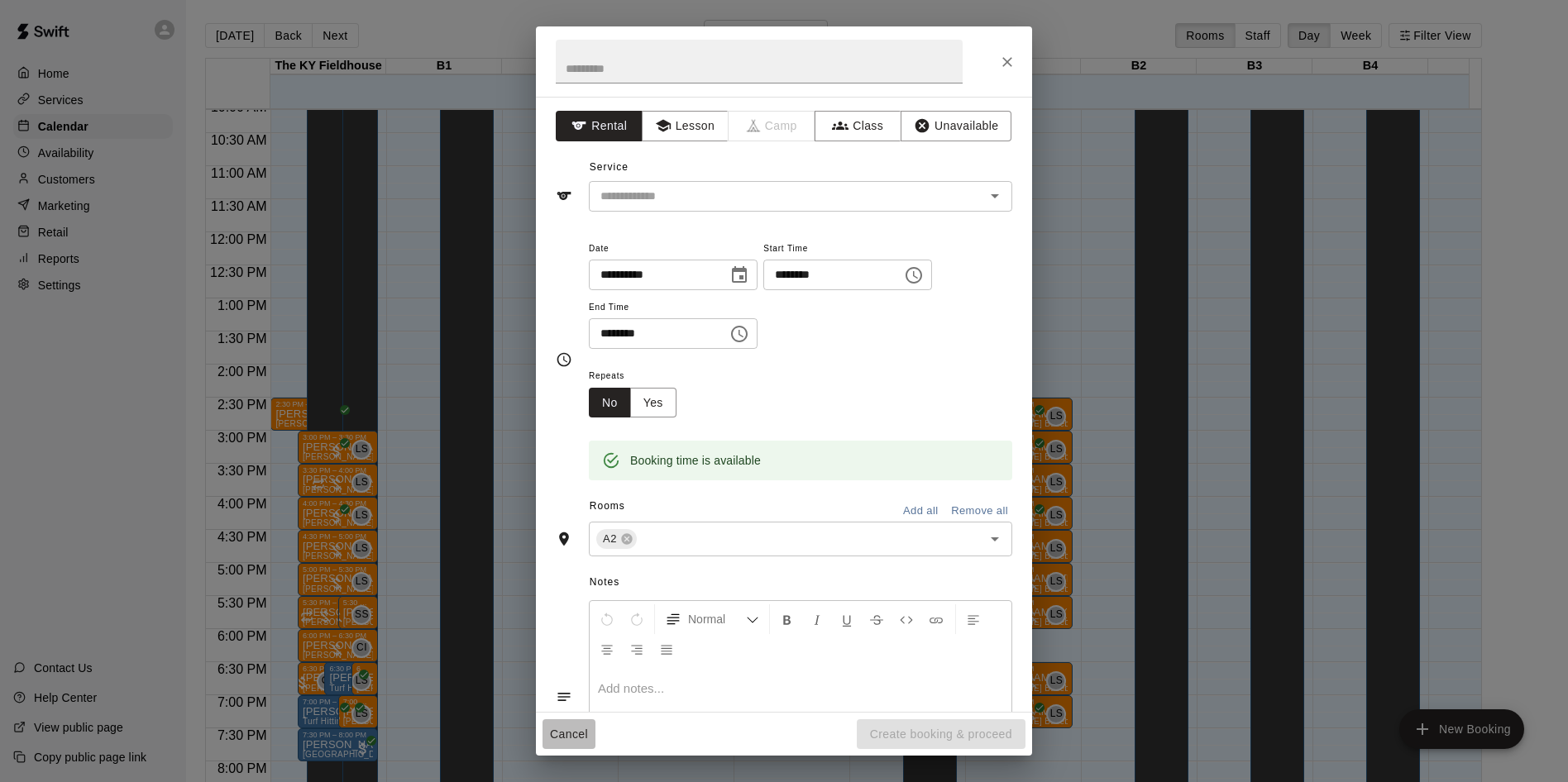
click at [571, 741] on button "Cancel" at bounding box center [569, 734] width 53 height 31
